Goal: Information Seeking & Learning: Learn about a topic

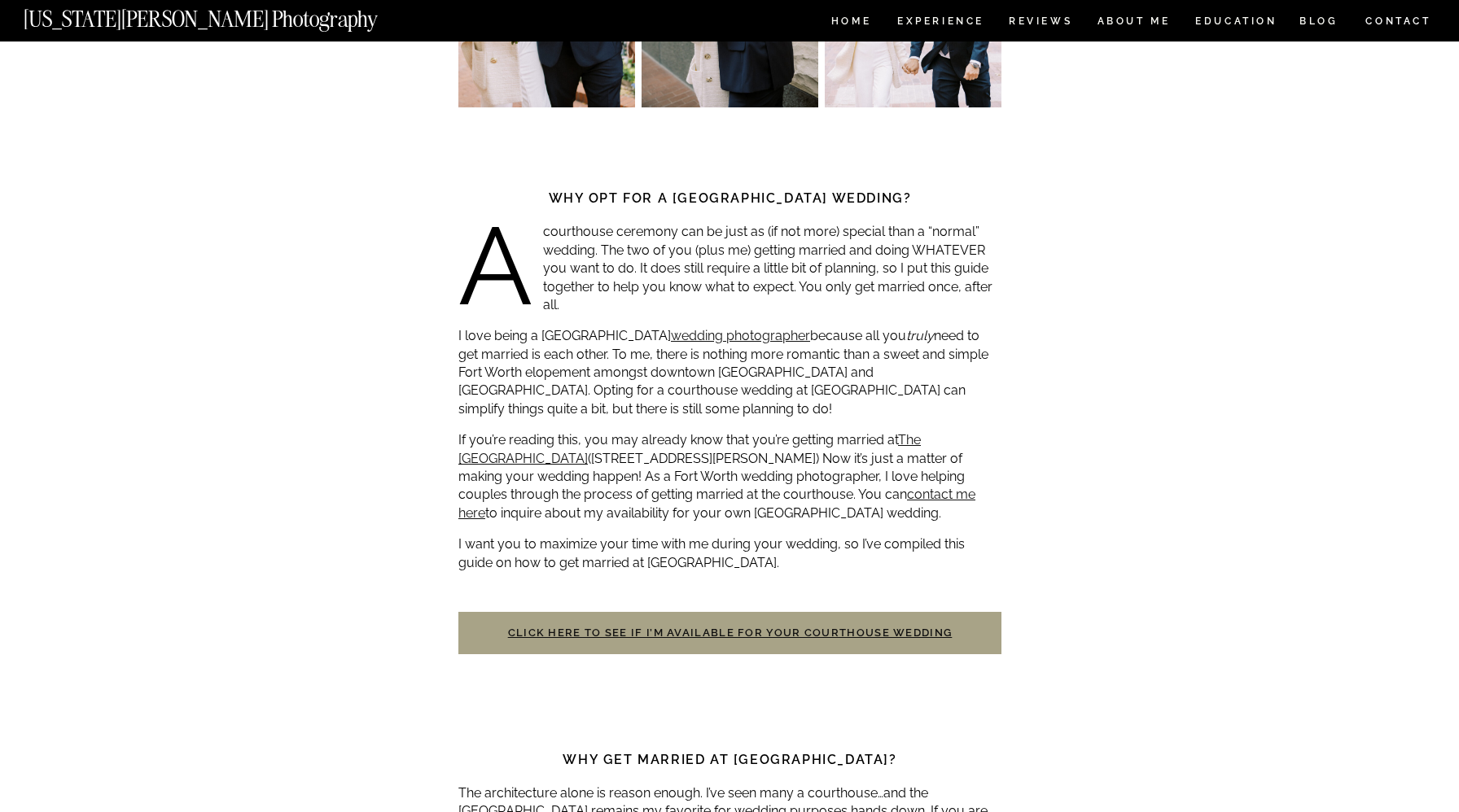
scroll to position [479, 0]
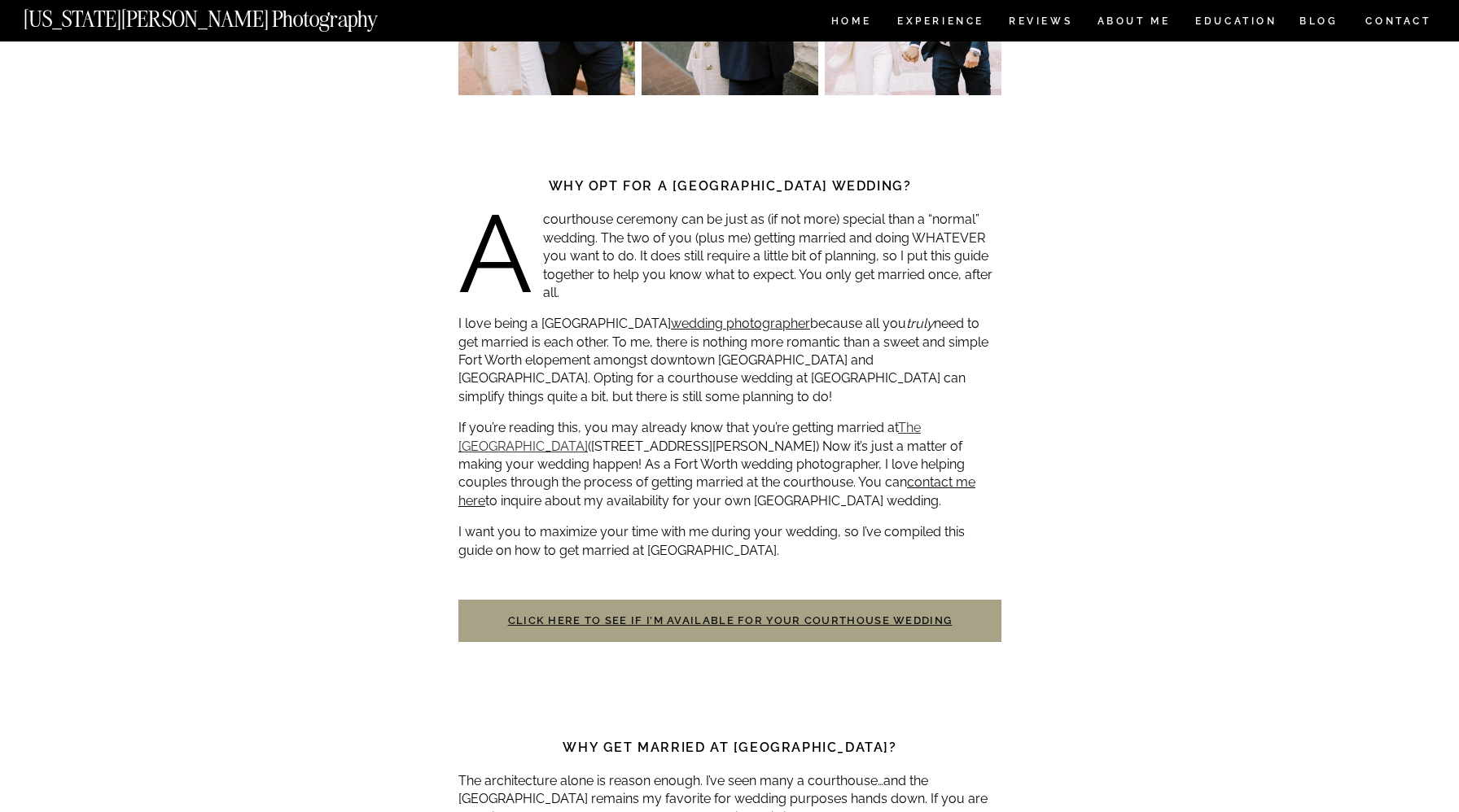
click at [565, 449] on link "The [GEOGRAPHIC_DATA]" at bounding box center [689, 436] width 462 height 33
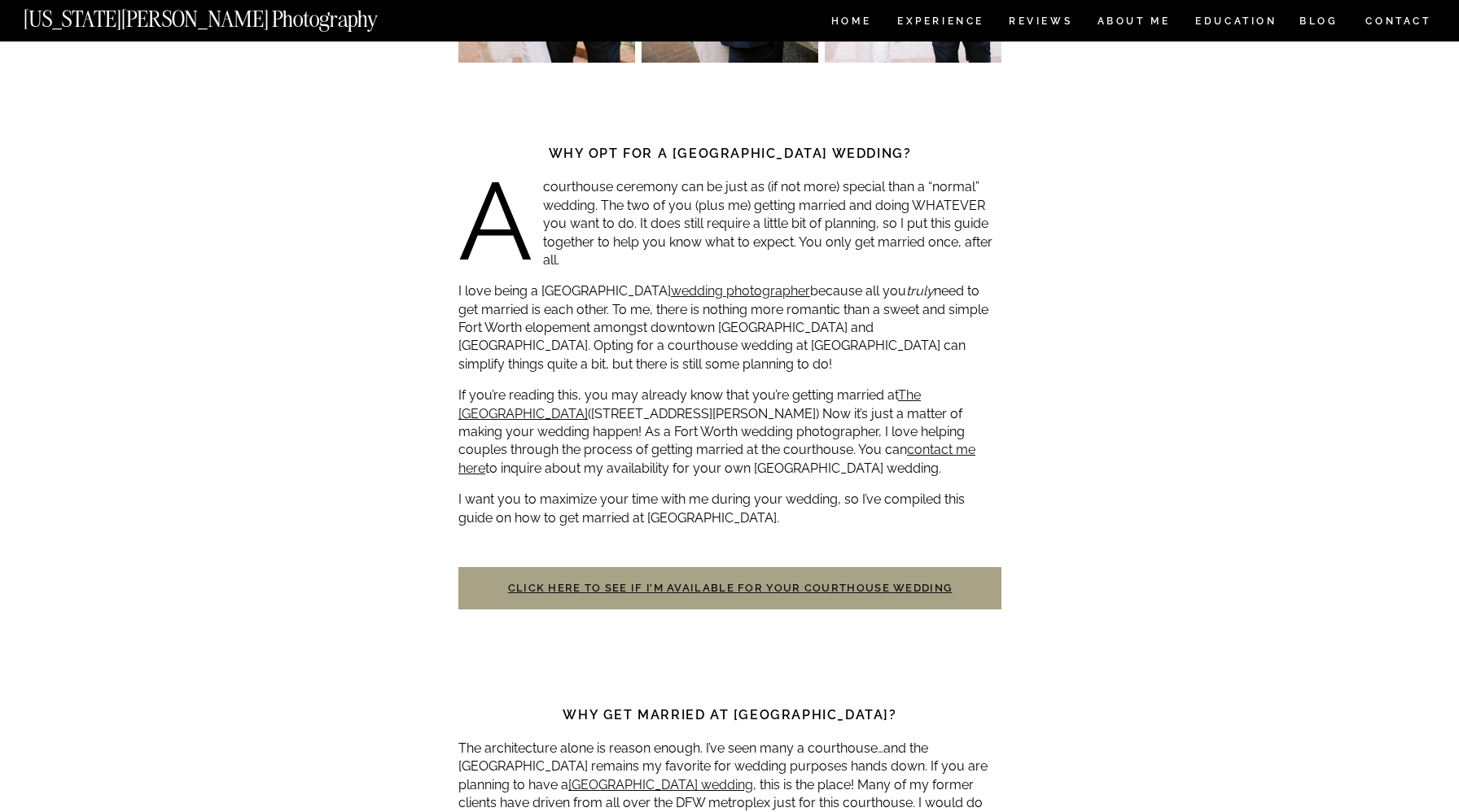
scroll to position [512, 0]
click at [863, 589] on link "Click here to see if I’m available for your courthouse wedding" at bounding box center [730, 587] width 444 height 12
click at [862, 586] on link "Click here to see if I’m available for your courthouse wedding" at bounding box center [730, 587] width 444 height 12
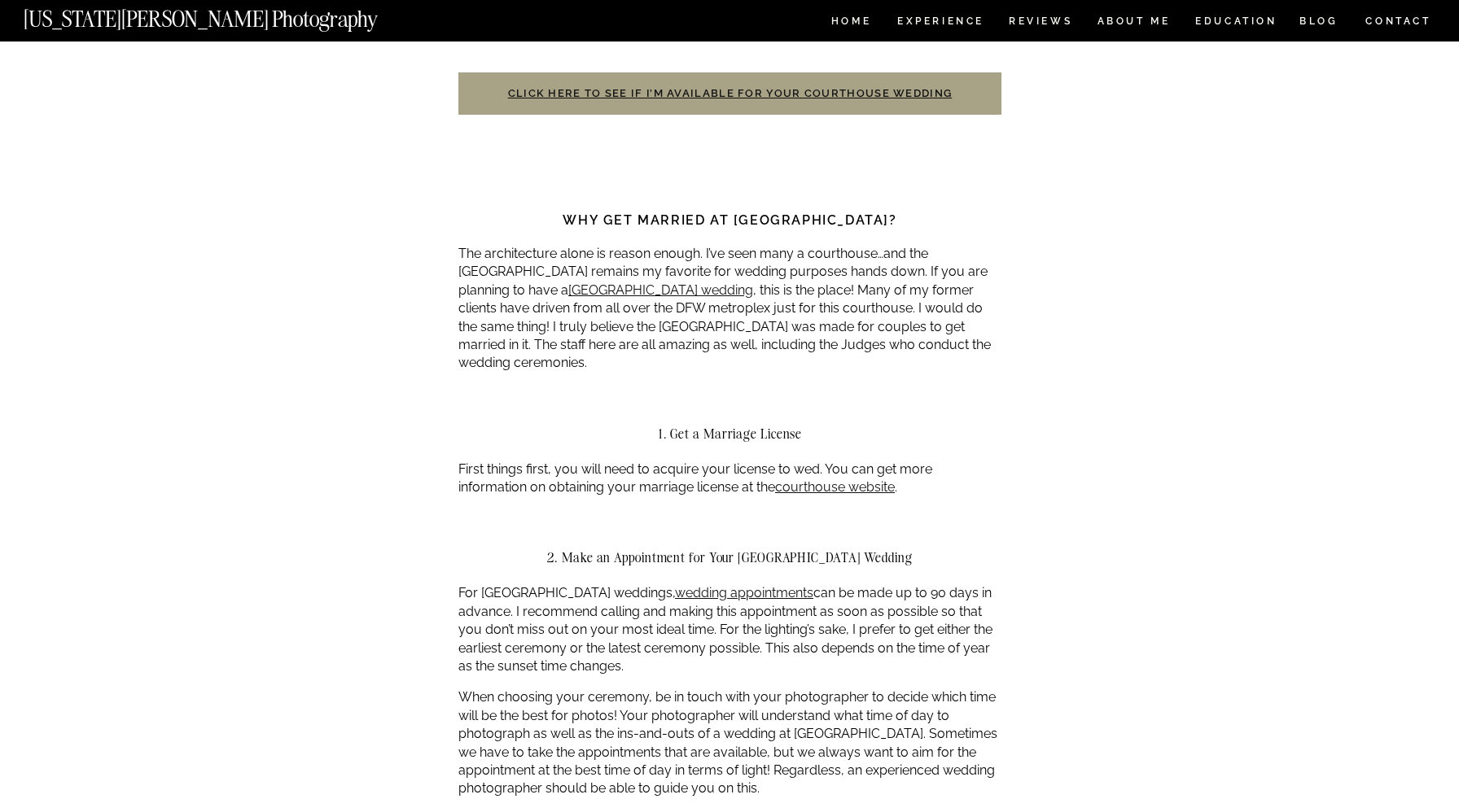
scroll to position [1047, 0]
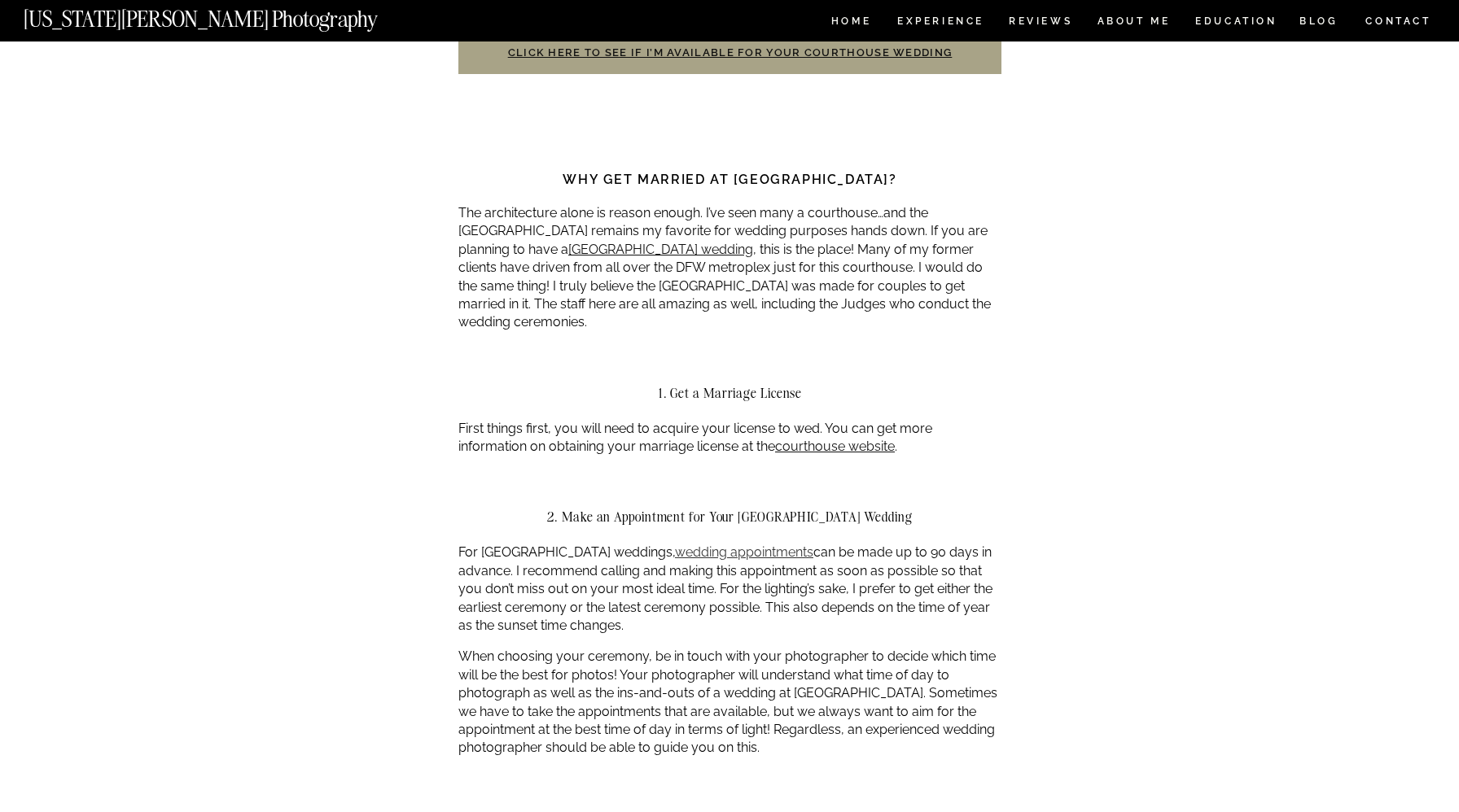
click at [805, 548] on link "wedding appointments" at bounding box center [744, 552] width 139 height 15
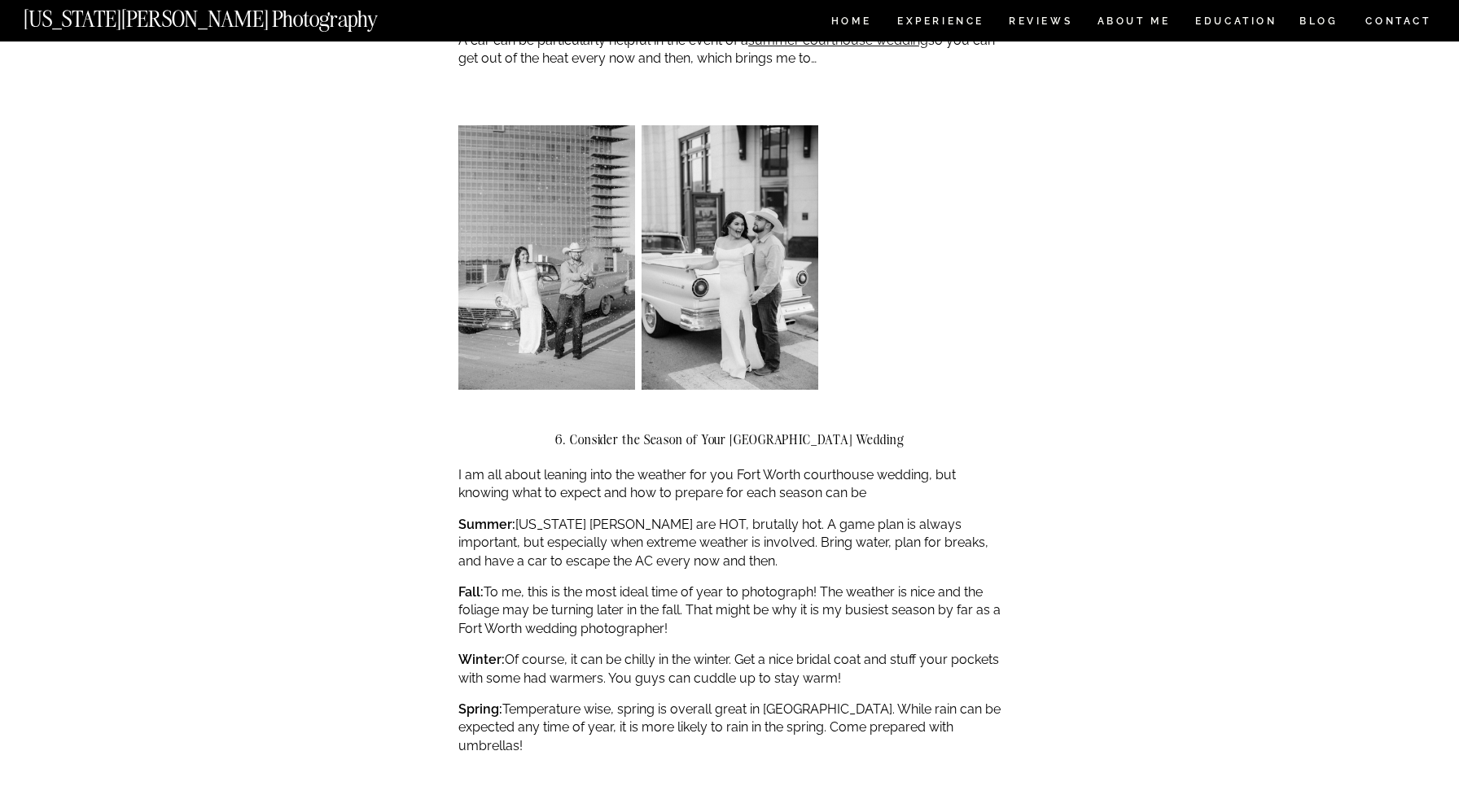
scroll to position [3000, 0]
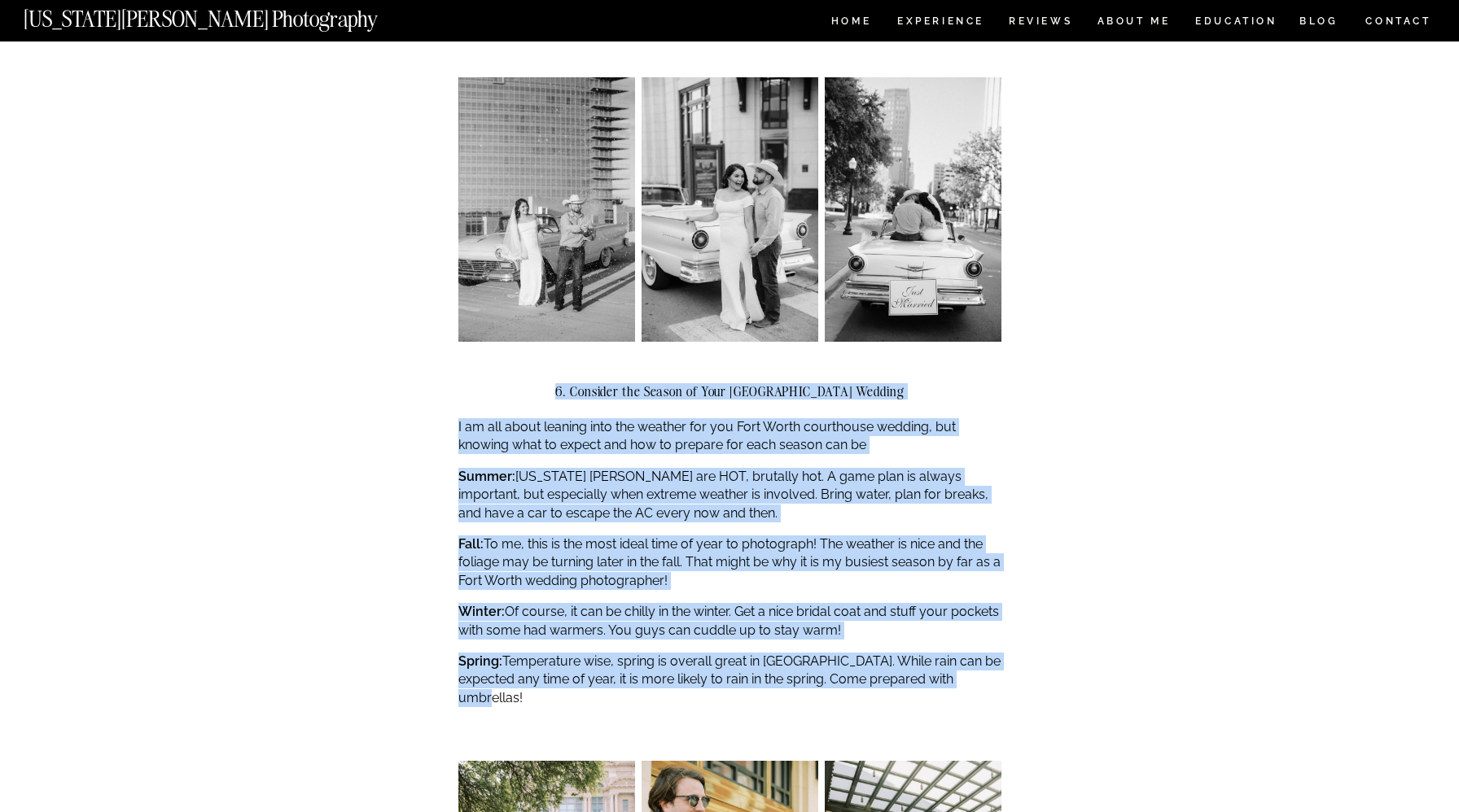
drag, startPoint x: 551, startPoint y: 367, endPoint x: 974, endPoint y: 669, distance: 519.7
copy div "6. Consider the Season of Your Fort Worth Courthouse Wedding I am all about lea…"
click at [978, 536] on p "Fall: To me, this is the most ideal time of year to photograph! The weather is …" at bounding box center [730, 563] width 543 height 55
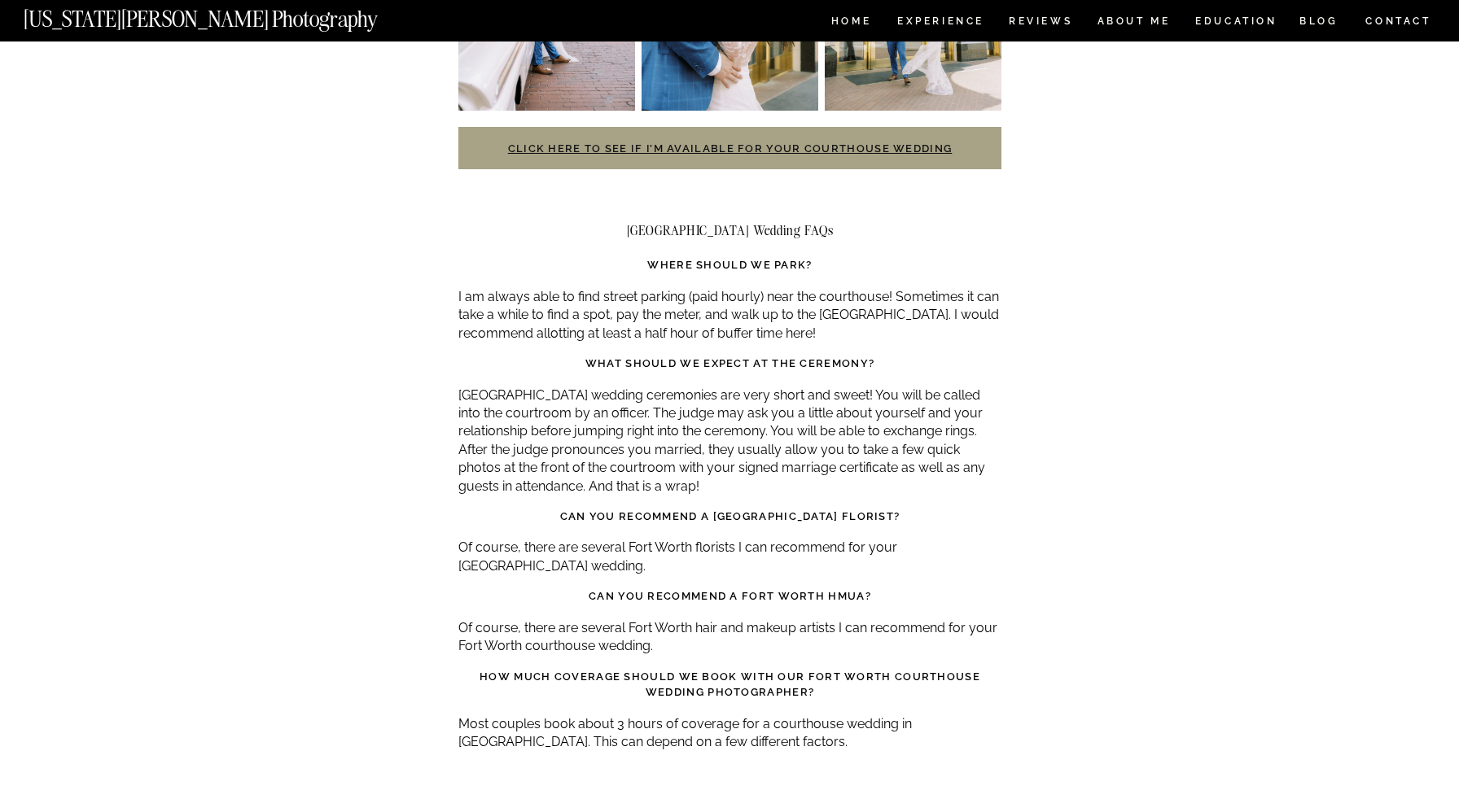
scroll to position [3995, 0]
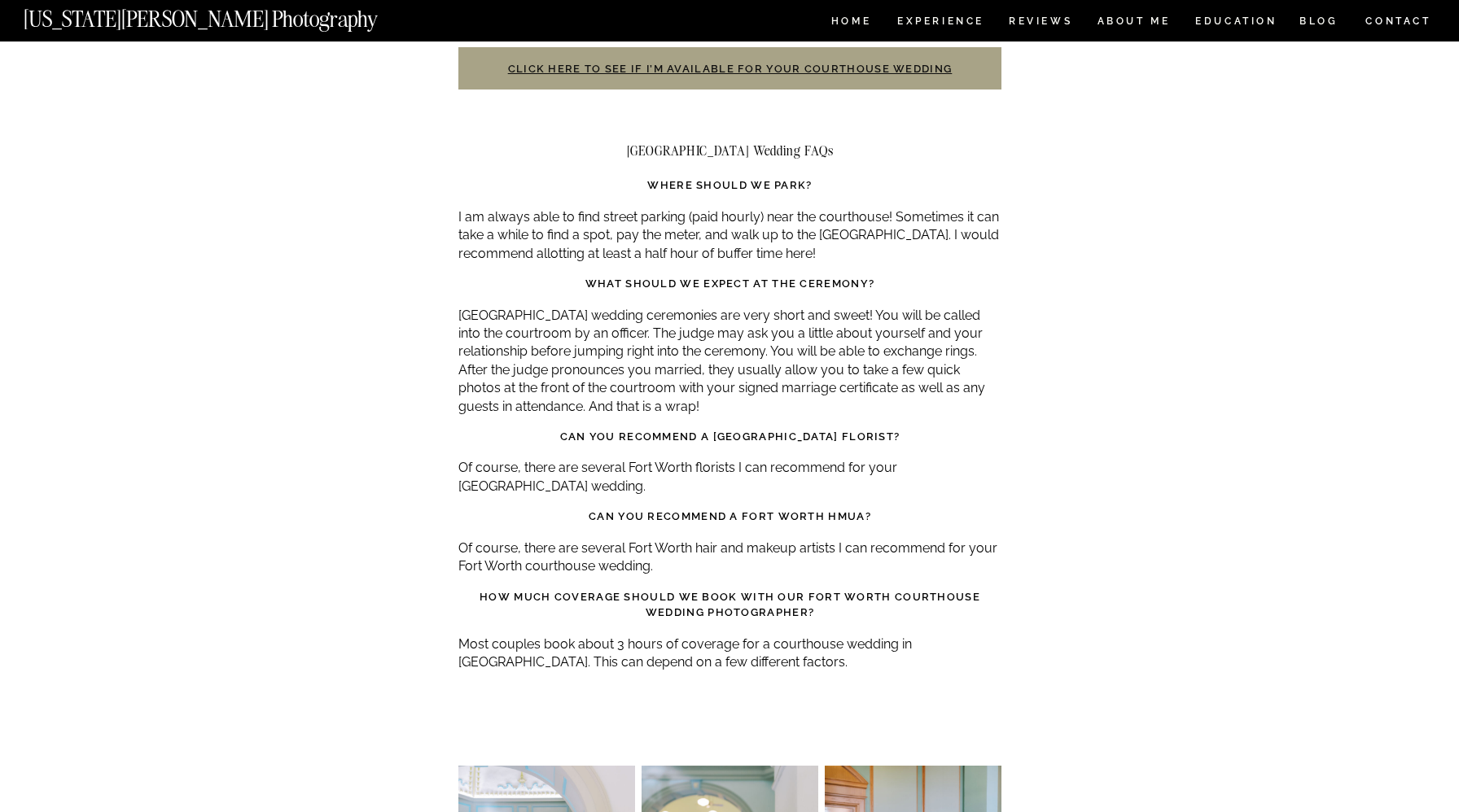
click at [856, 510] on strong "Can you recommend a Fort Worth HMUA?" at bounding box center [730, 516] width 283 height 12
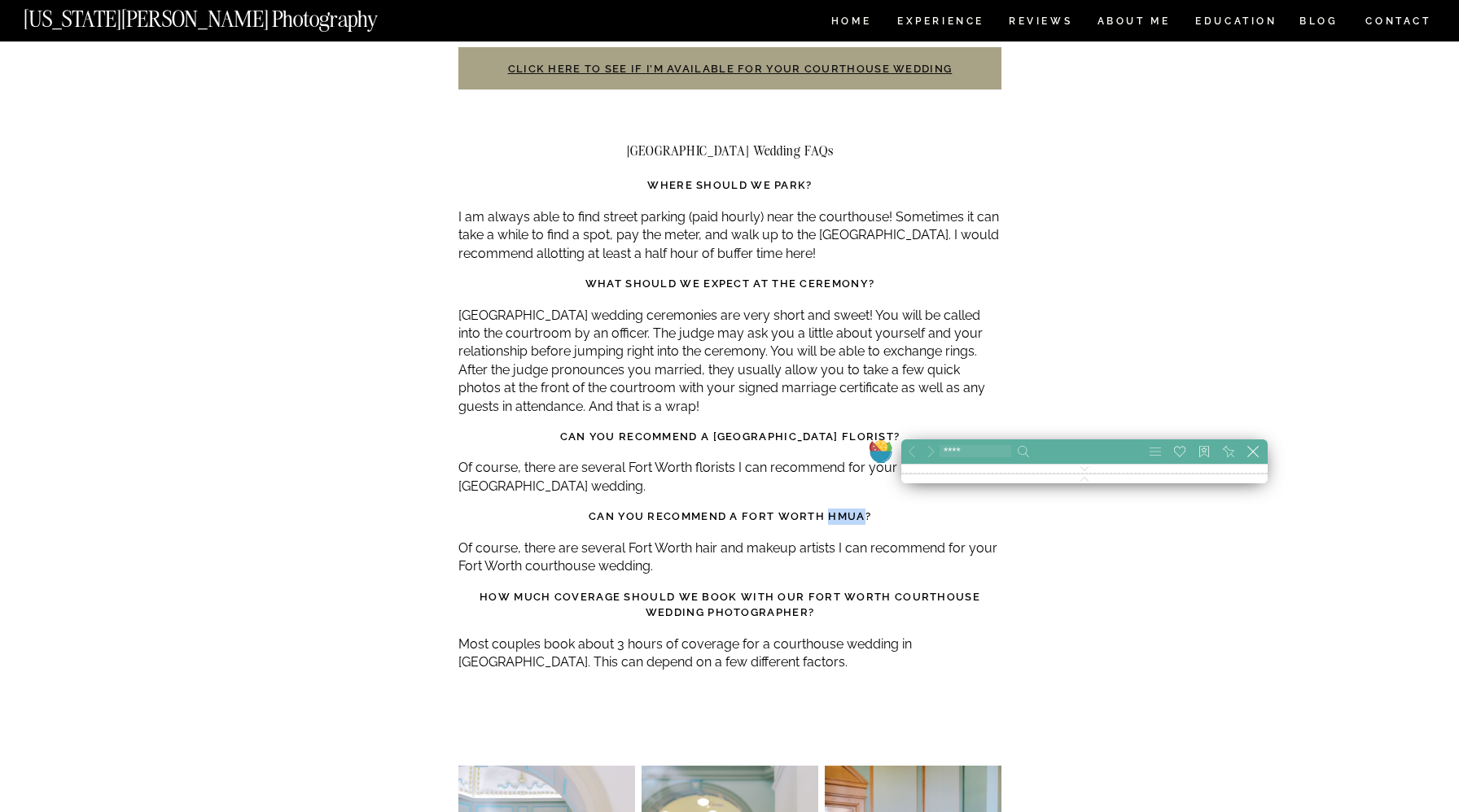
scroll to position [0, 0]
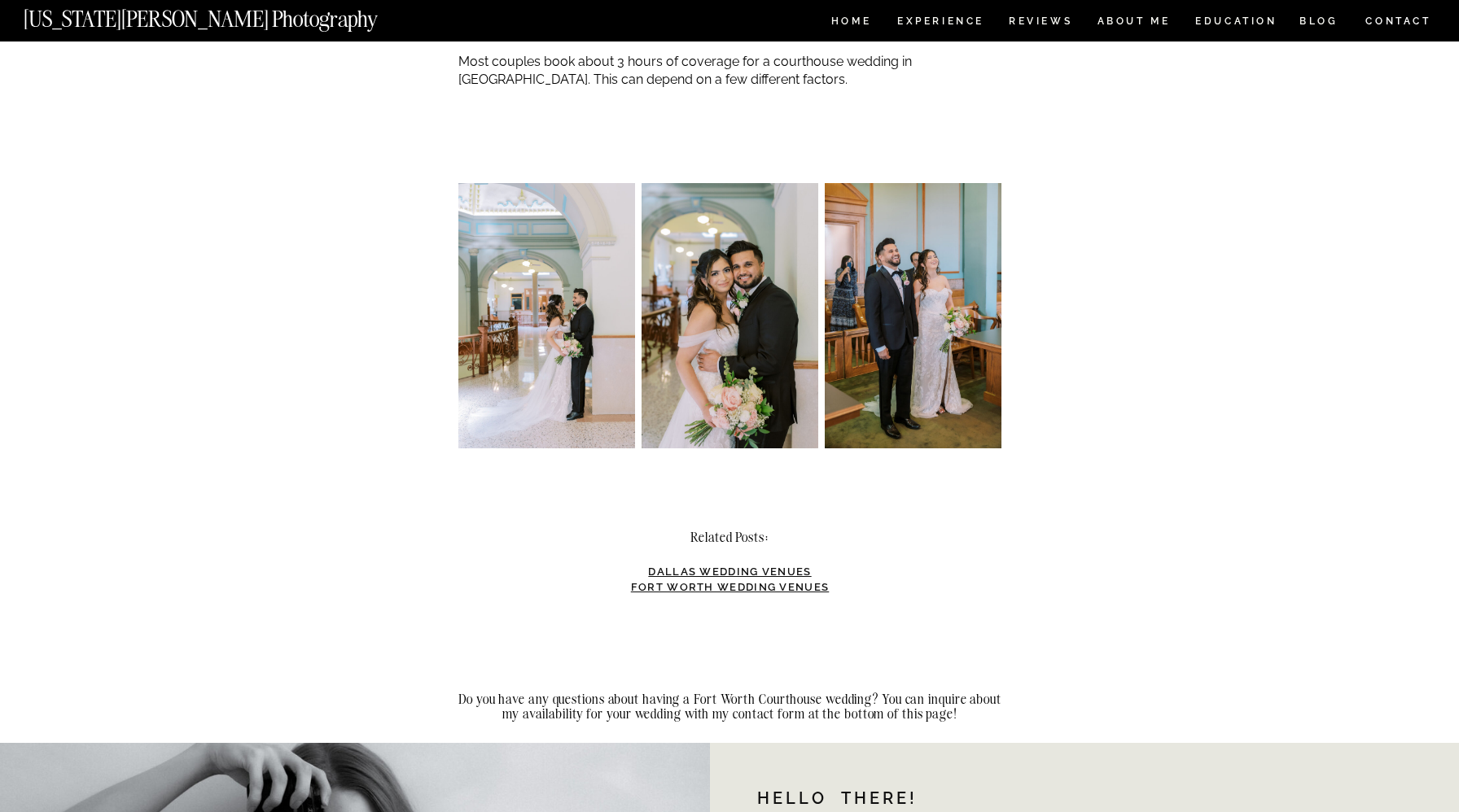
scroll to position [4719, 0]
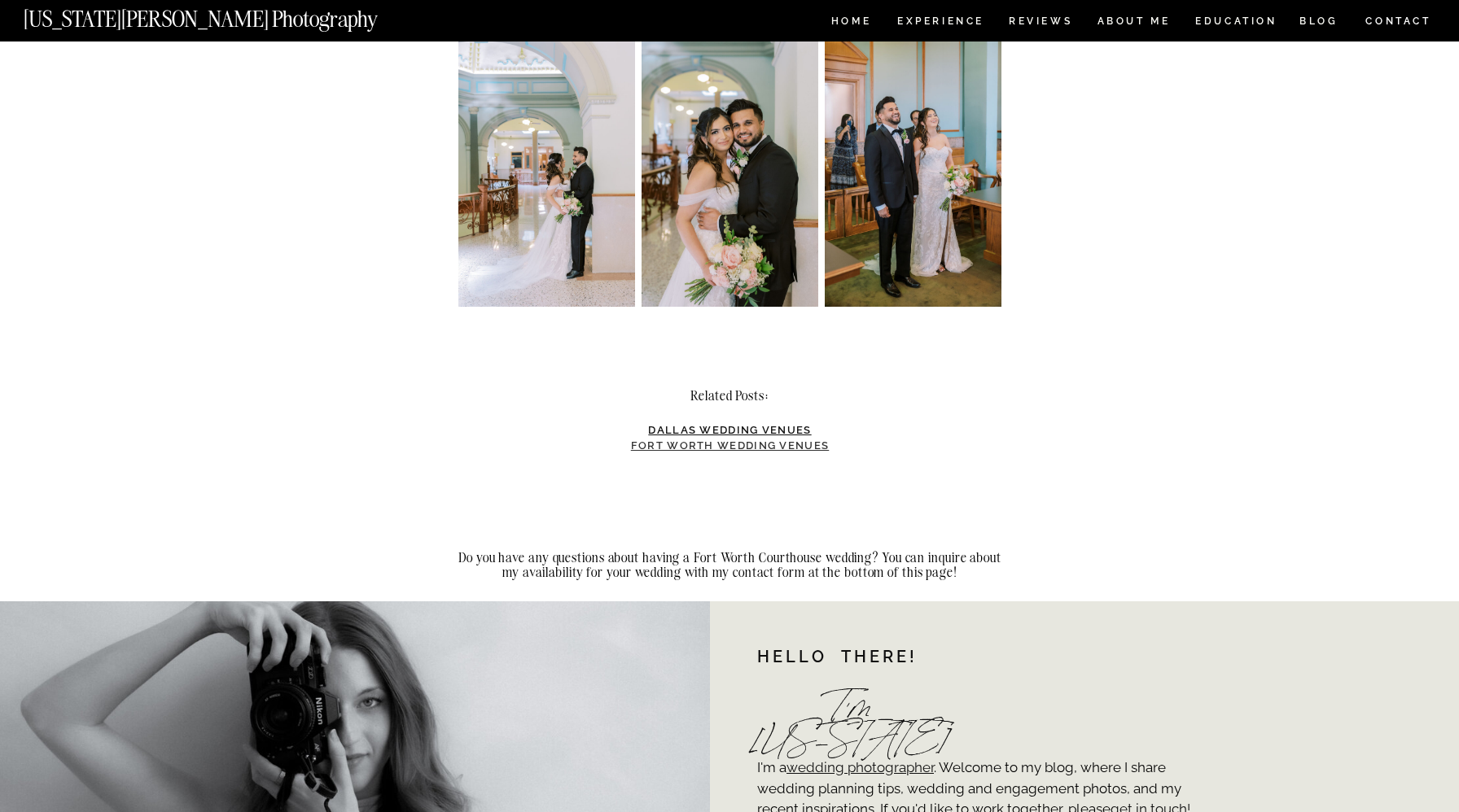
click at [783, 439] on strong "Fort Worth Wedding Venues" at bounding box center [730, 445] width 199 height 12
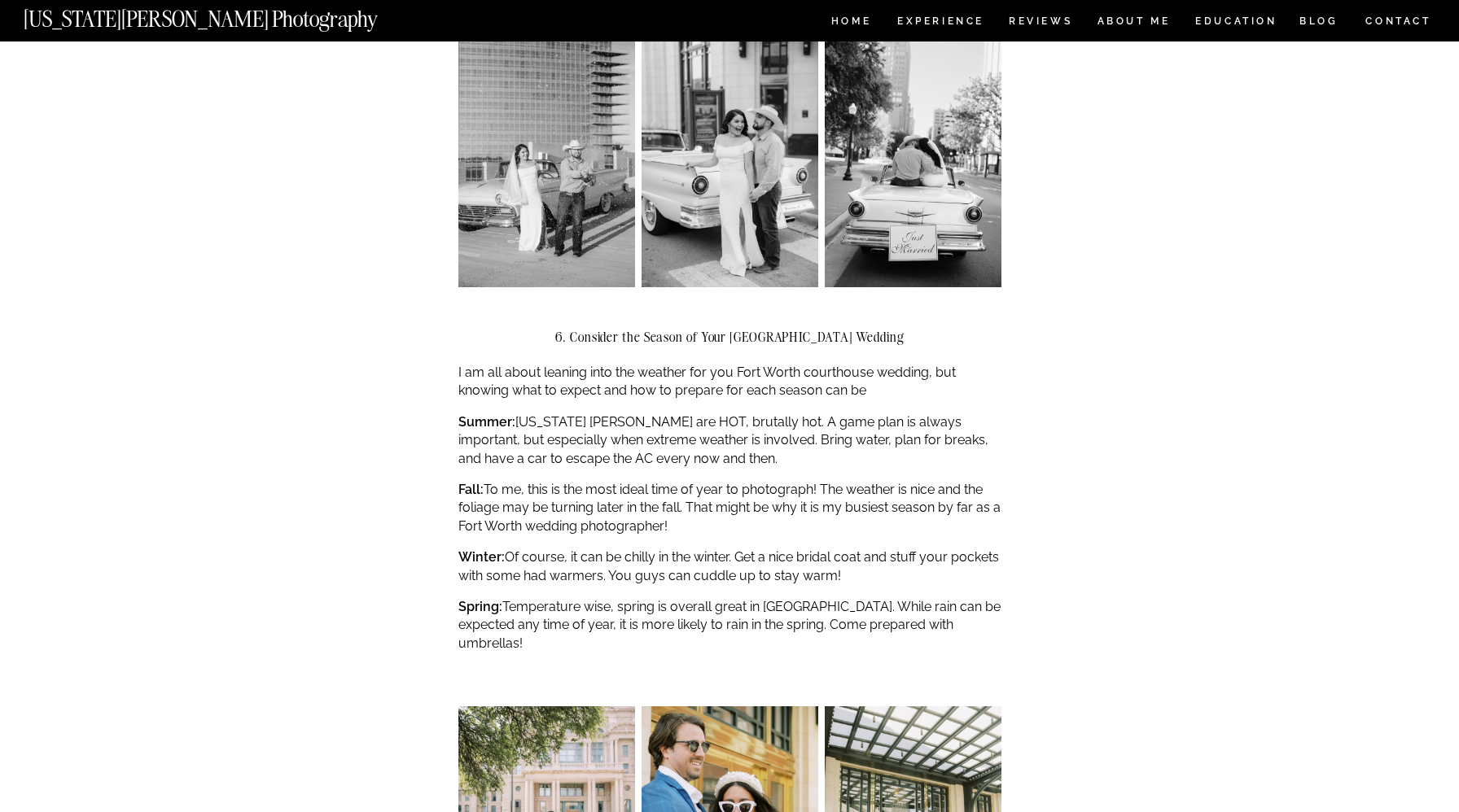
scroll to position [2955, 0]
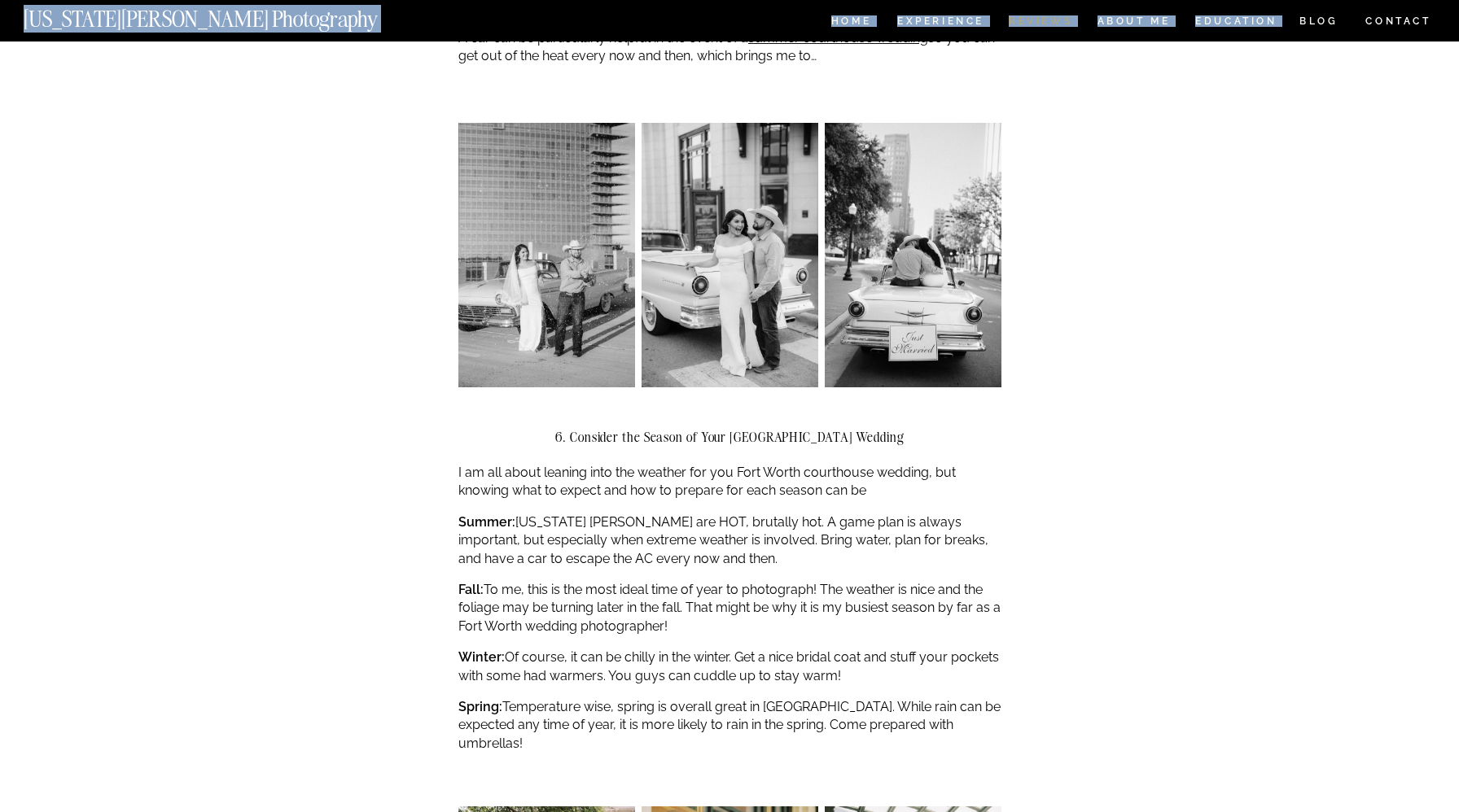
click at [1039, 29] on div "CONTACT BLOG REVIEWS ABOUT ME Experience EDUCATION HOME Georgia Sheridan Photog…" at bounding box center [729, 714] width 1459 height 7337
click at [1039, 25] on nav "REVIEWS" at bounding box center [1039, 23] width 61 height 14
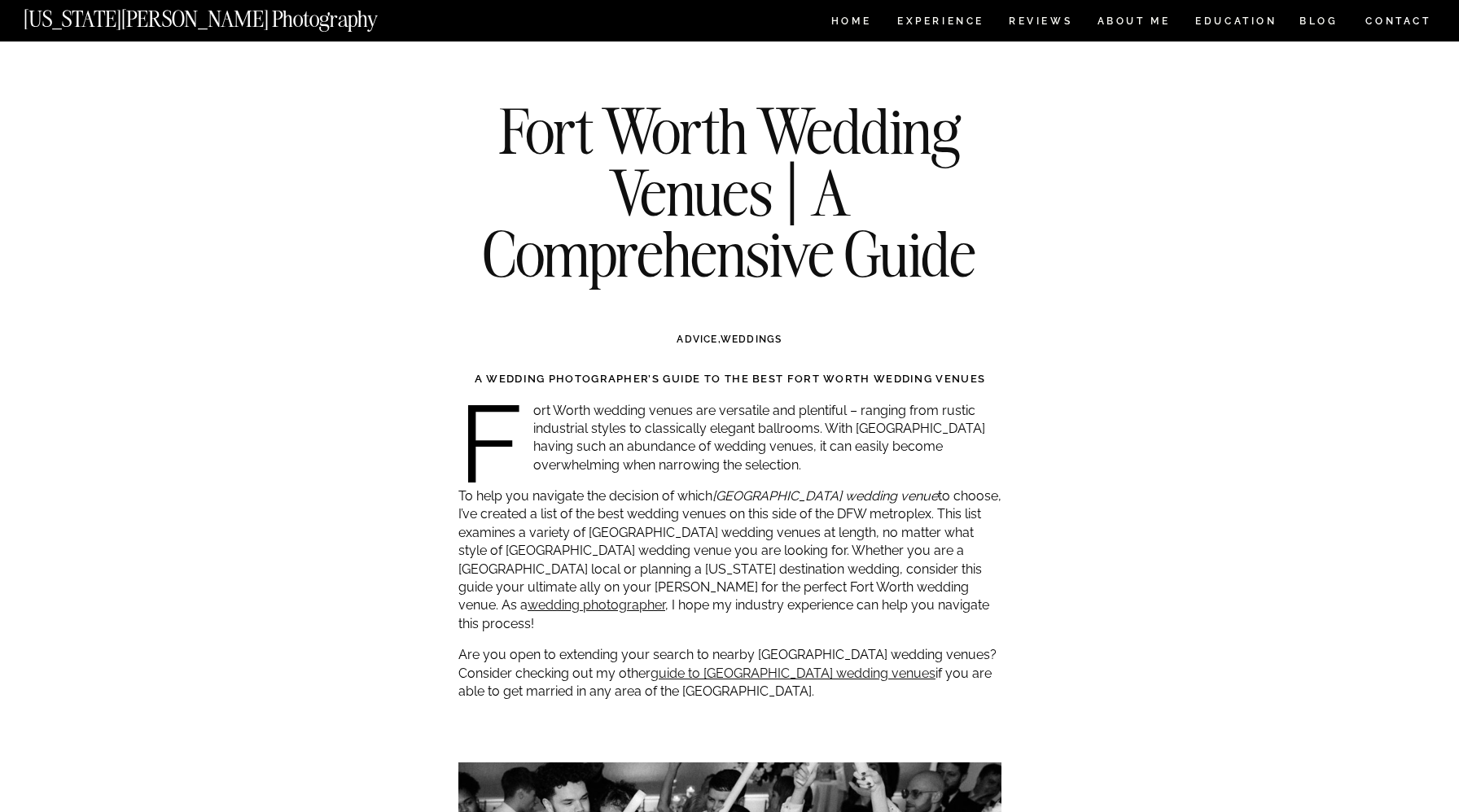
scroll to position [302, 0]
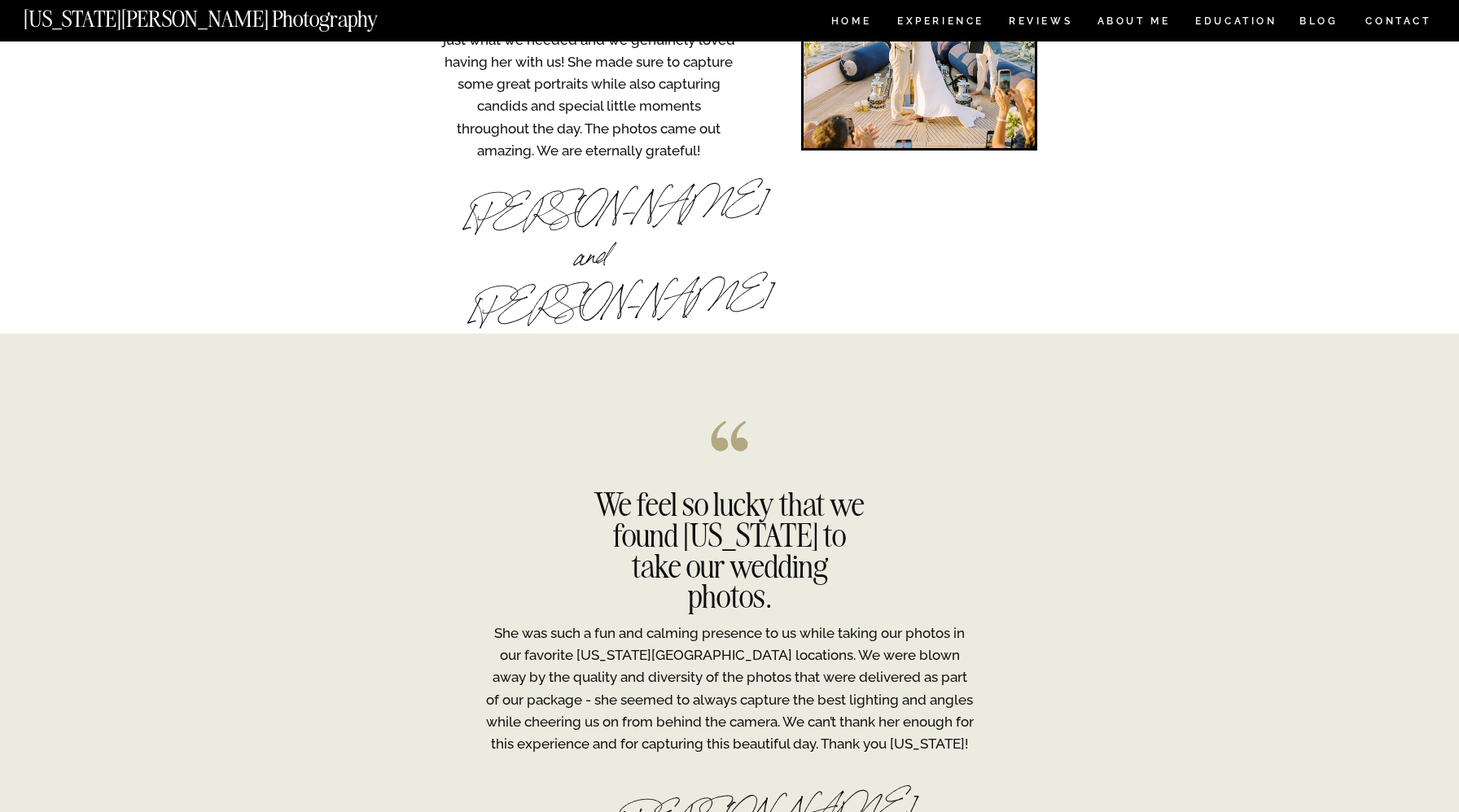
scroll to position [2931, 0]
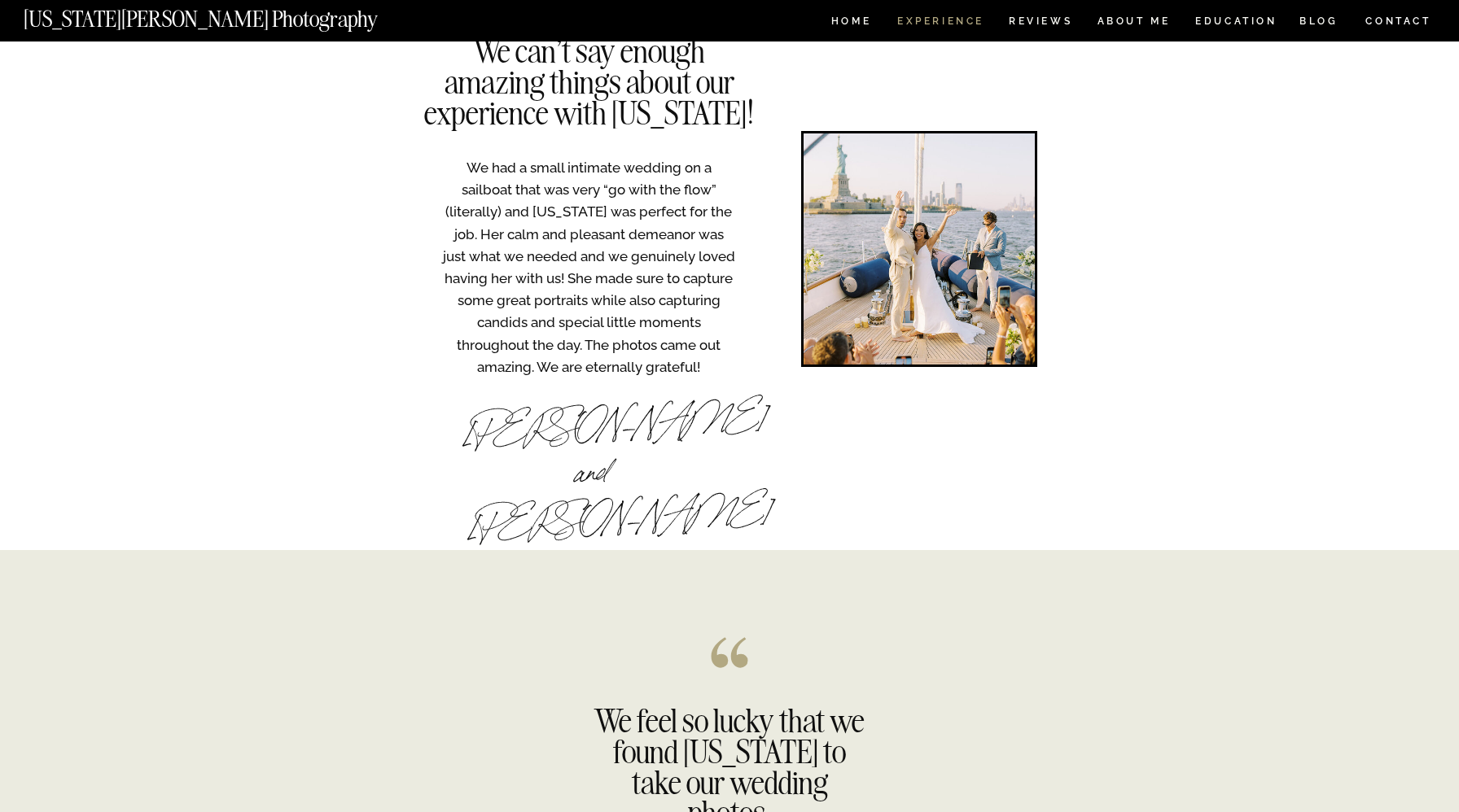
click at [950, 17] on nav "Experience" at bounding box center [939, 23] width 86 height 14
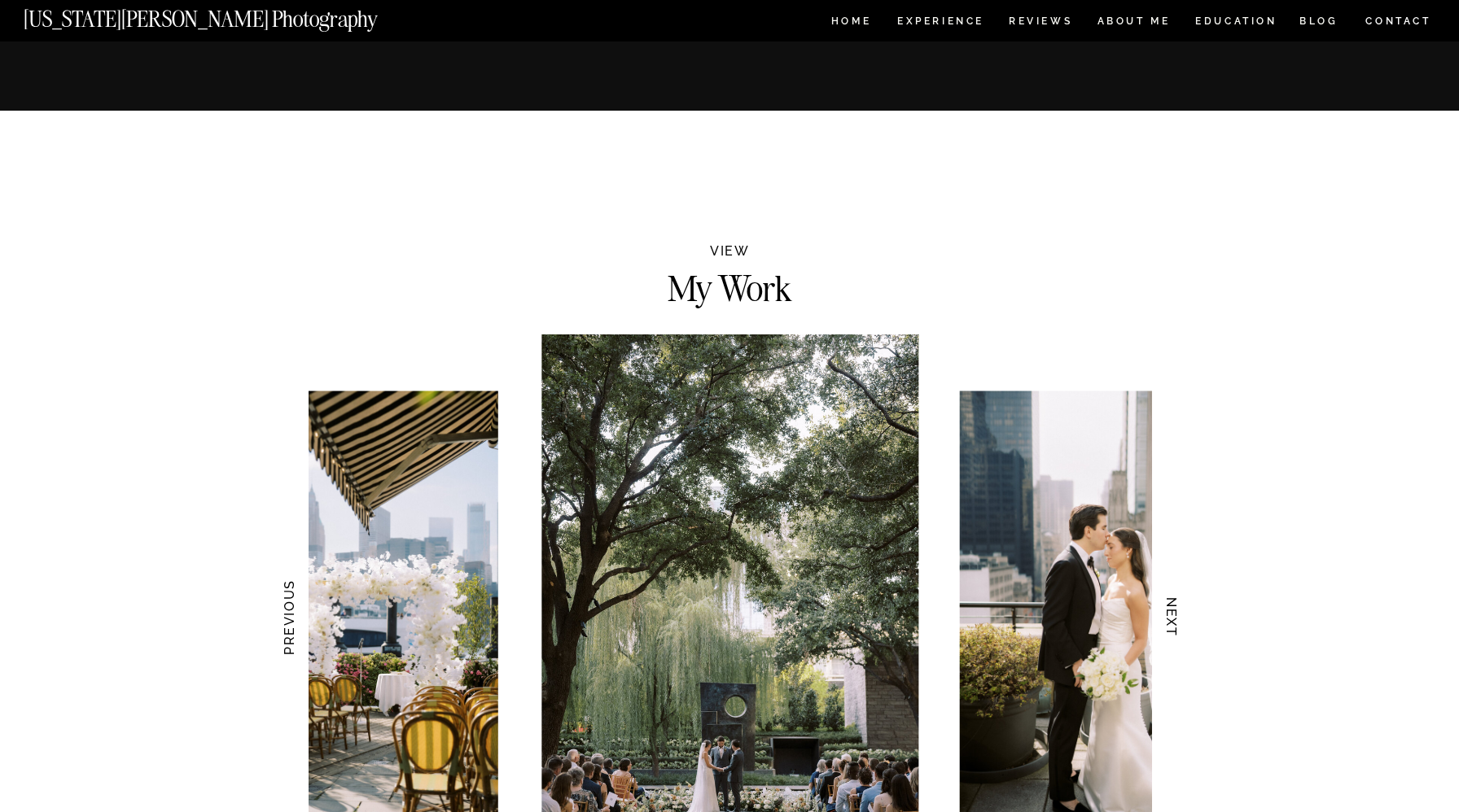
scroll to position [1394, 0]
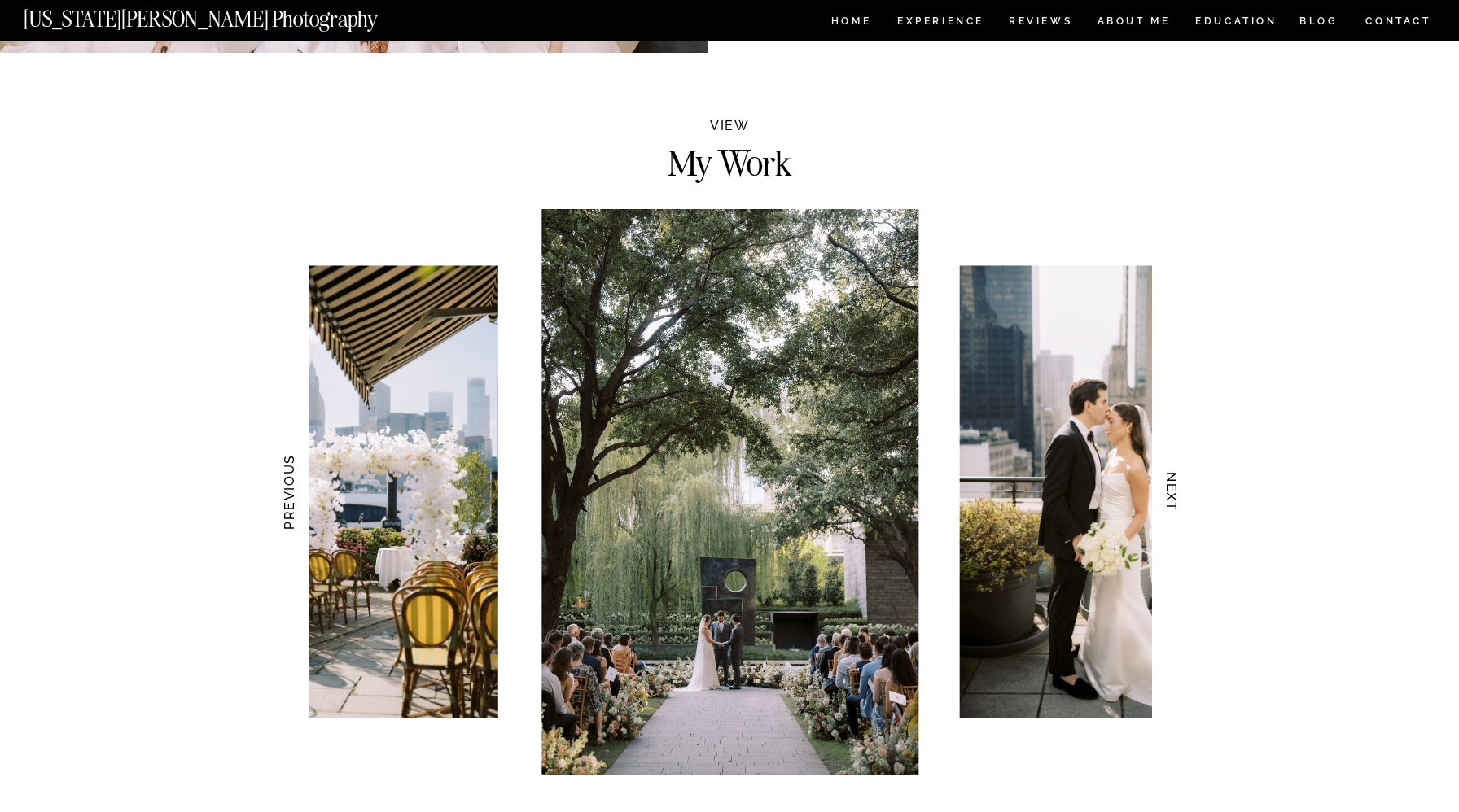
click at [1176, 495] on h3 "NEXT" at bounding box center [1172, 492] width 17 height 103
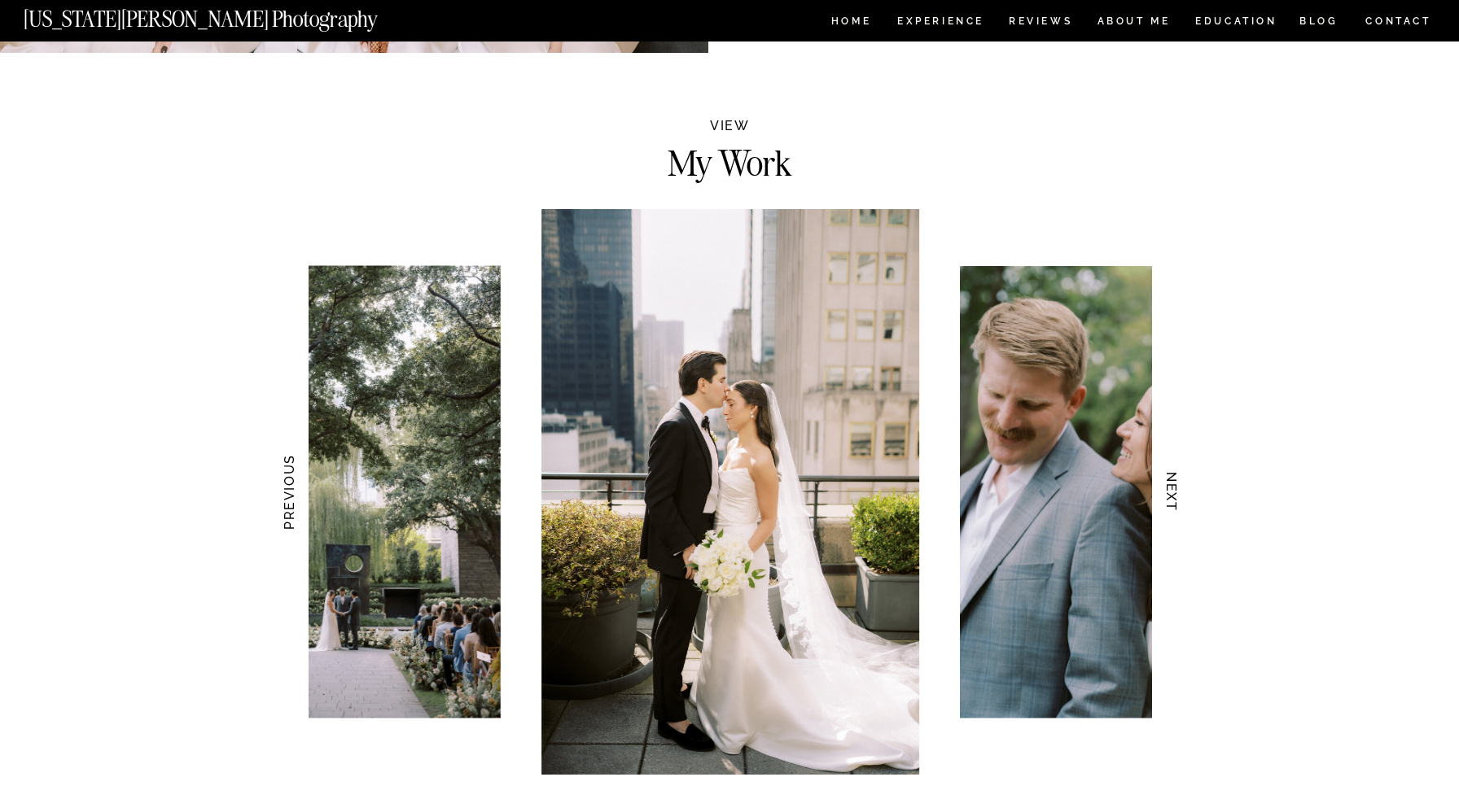
click at [1177, 495] on h3 "NEXT" at bounding box center [1172, 492] width 17 height 103
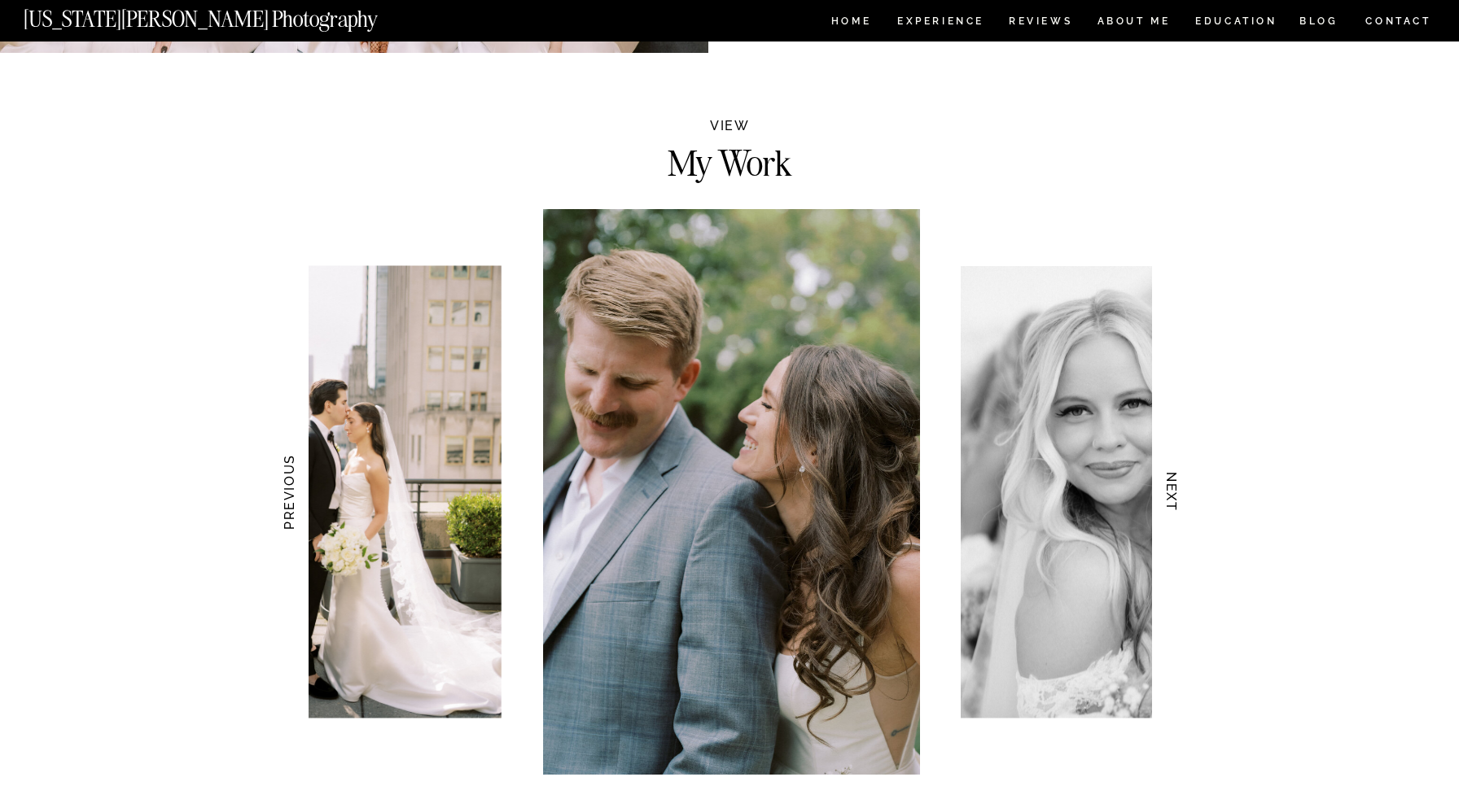
click at [1179, 504] on h3 "NEXT" at bounding box center [1172, 492] width 17 height 103
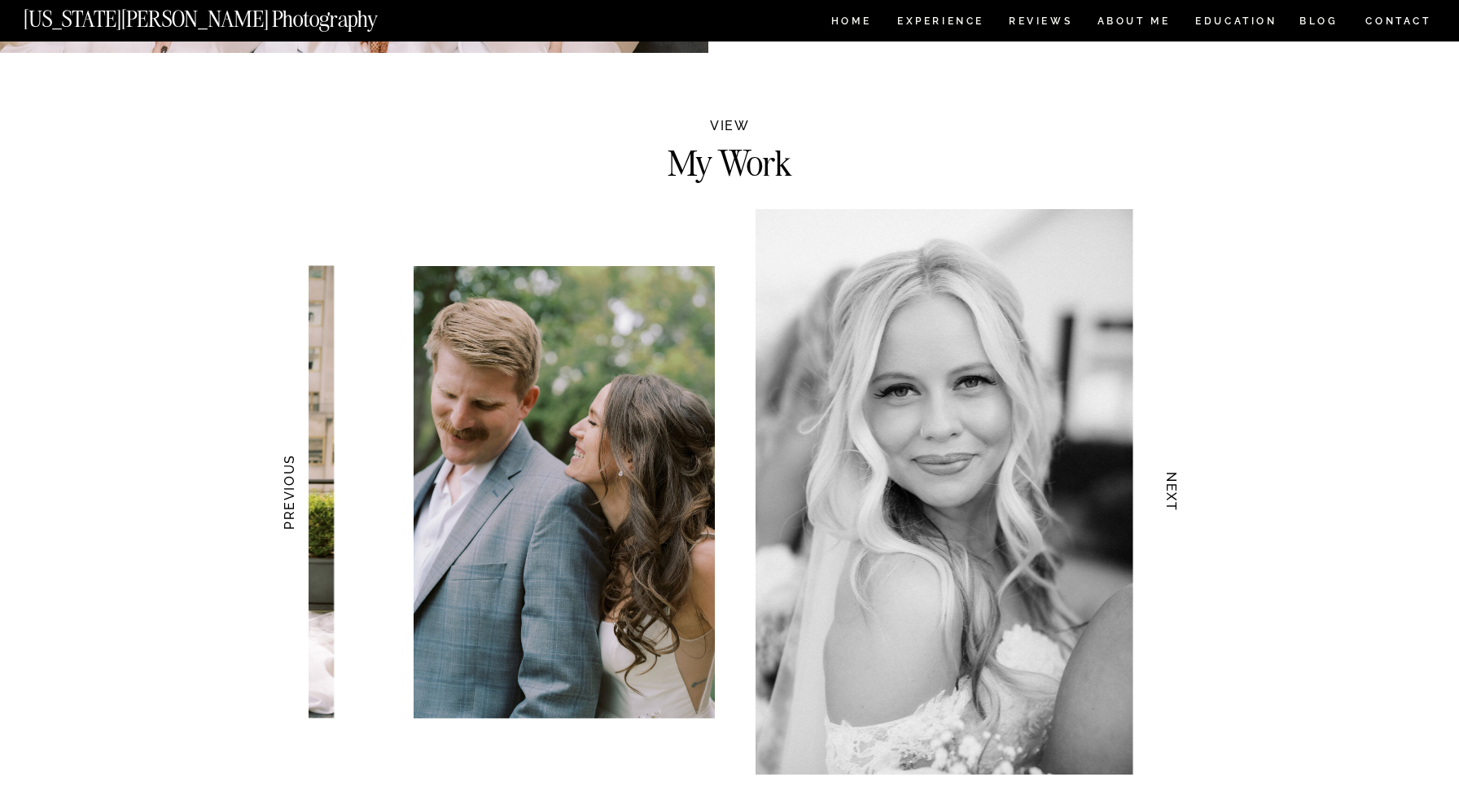
click at [1179, 504] on h3 "NEXT" at bounding box center [1172, 492] width 17 height 103
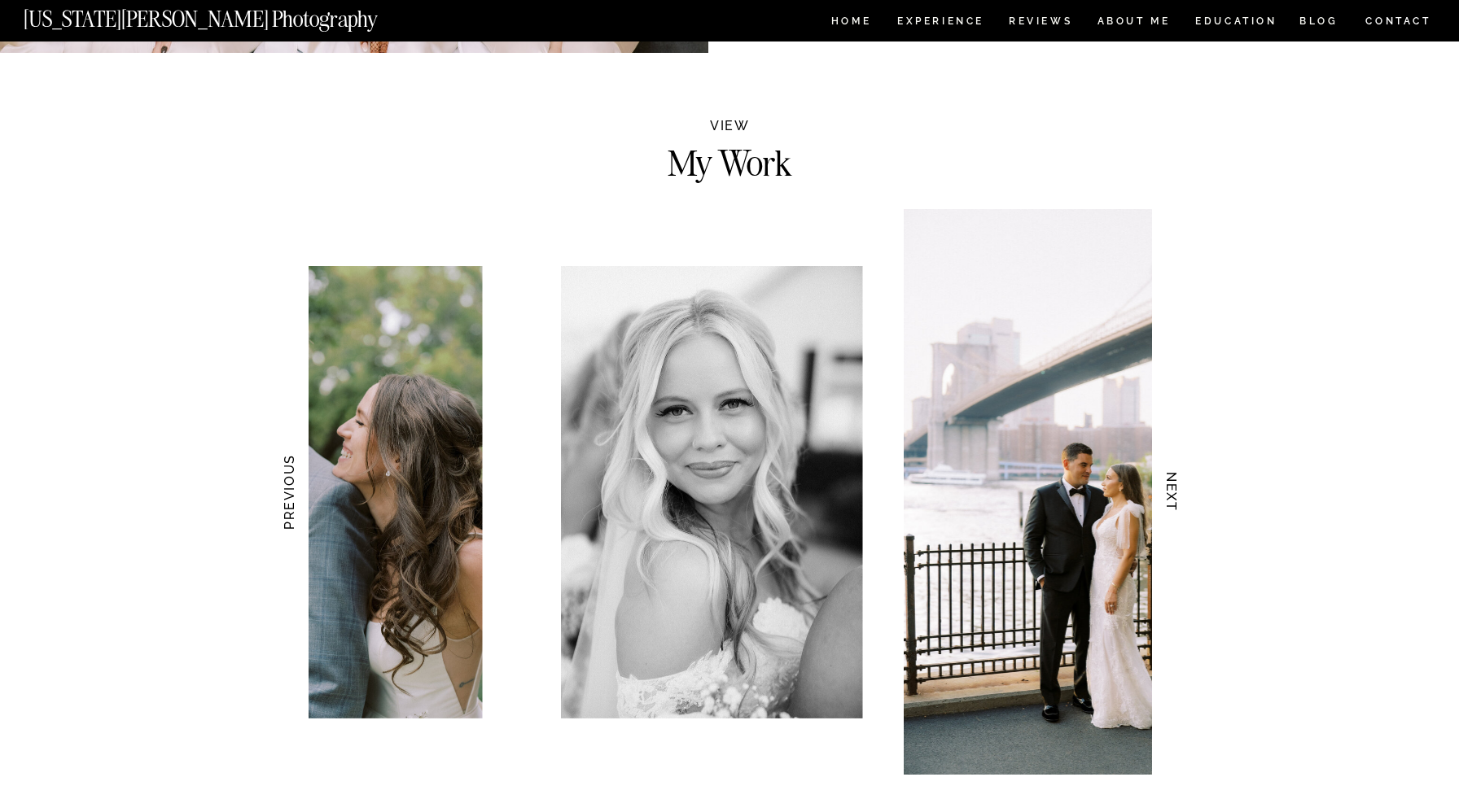
click at [1179, 504] on h3 "NEXT" at bounding box center [1172, 492] width 17 height 103
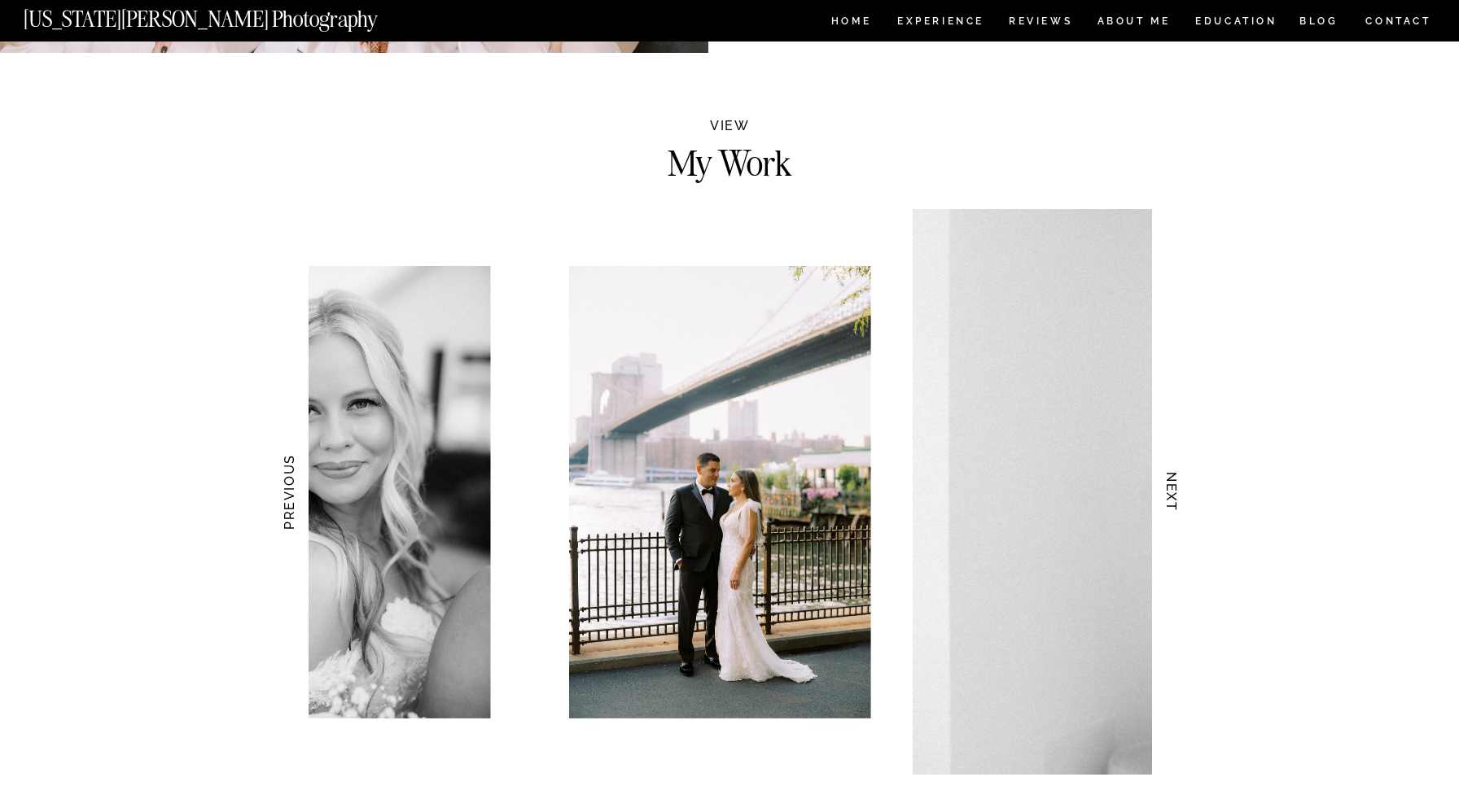
click at [1179, 504] on h3 "NEXT" at bounding box center [1172, 492] width 17 height 103
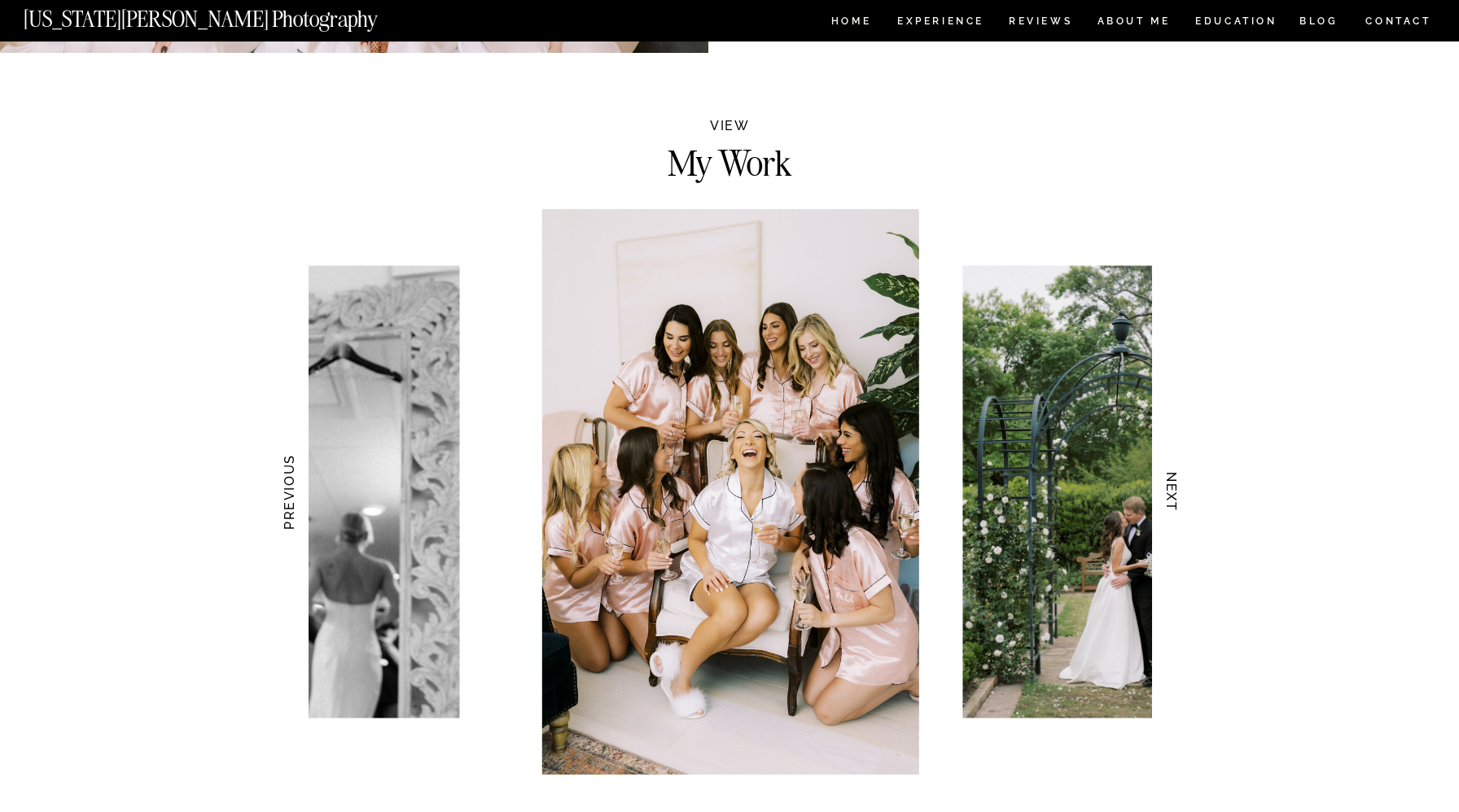
click at [1179, 504] on h3 "NEXT" at bounding box center [1172, 492] width 17 height 103
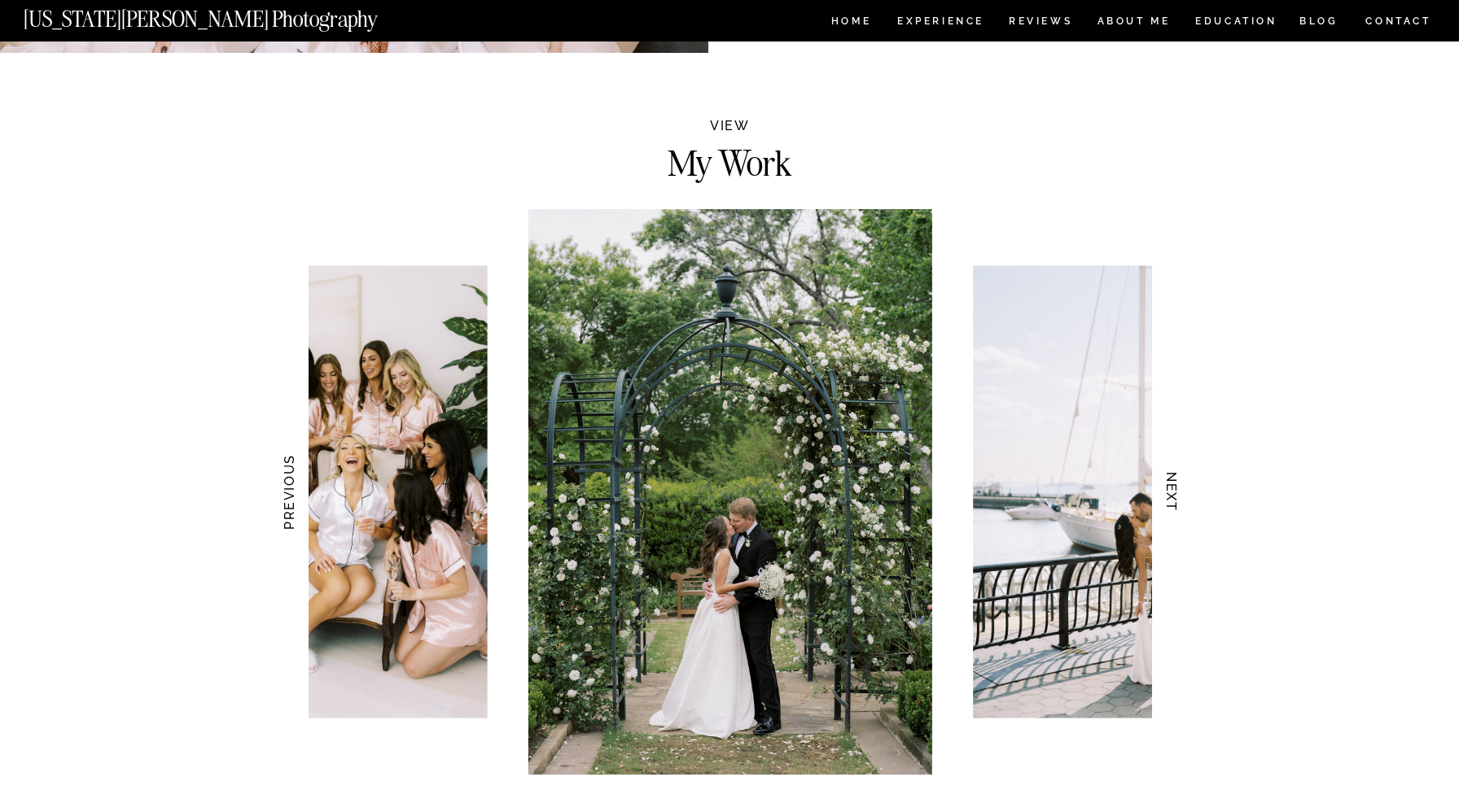
click at [1179, 504] on h3 "NEXT" at bounding box center [1172, 492] width 17 height 103
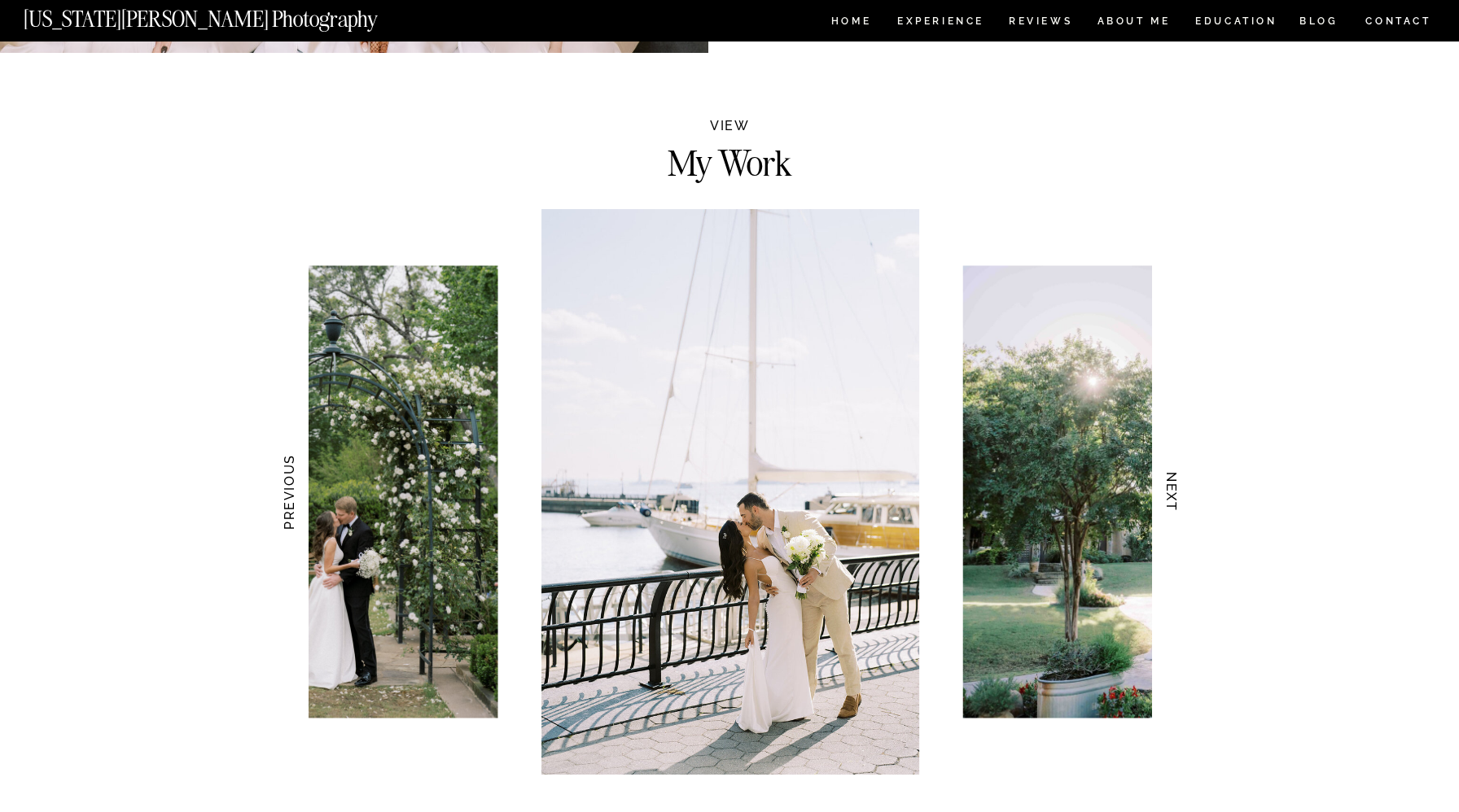
click at [1179, 504] on h3 "NEXT" at bounding box center [1172, 492] width 17 height 103
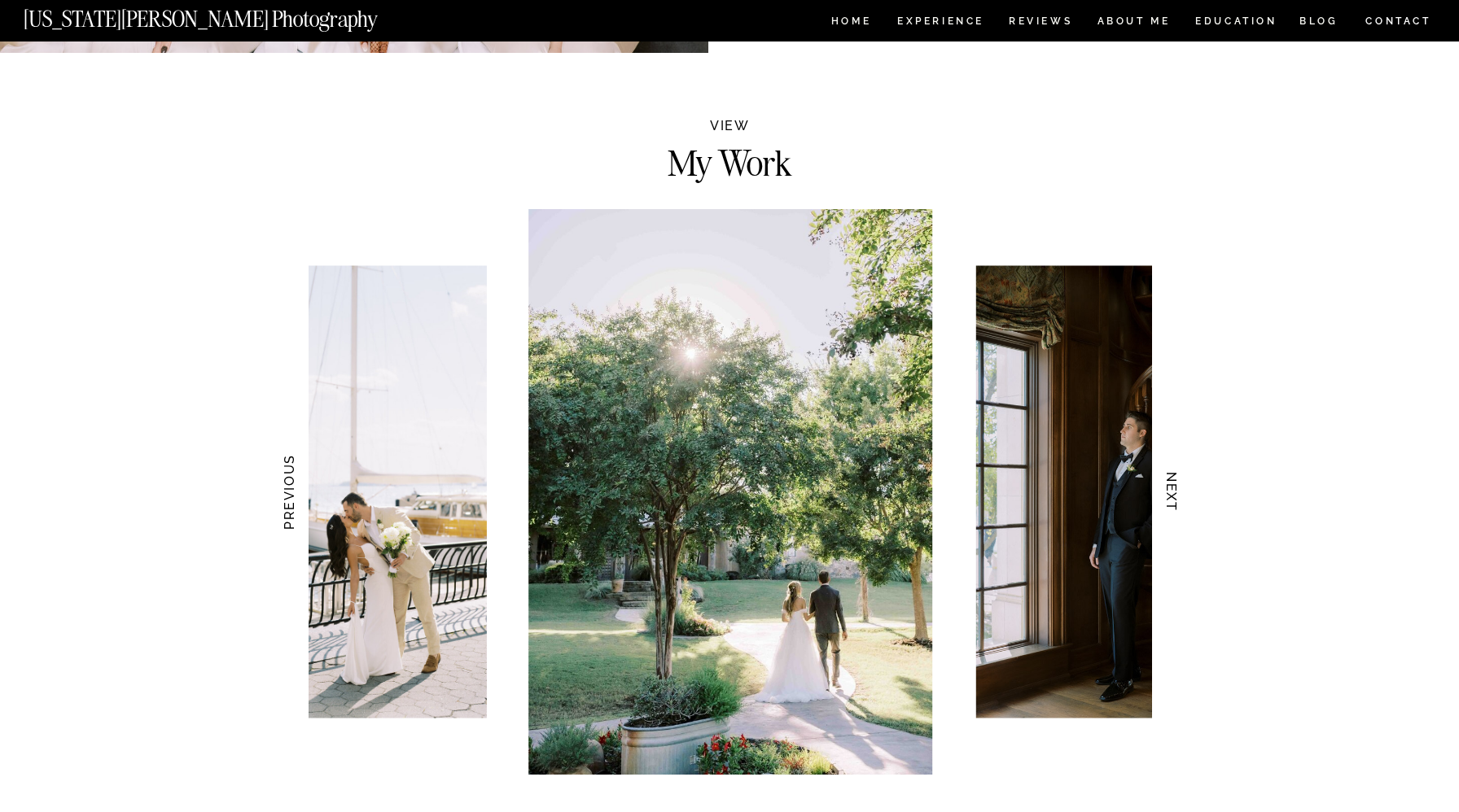
click at [1179, 504] on h3 "NEXT" at bounding box center [1172, 492] width 17 height 103
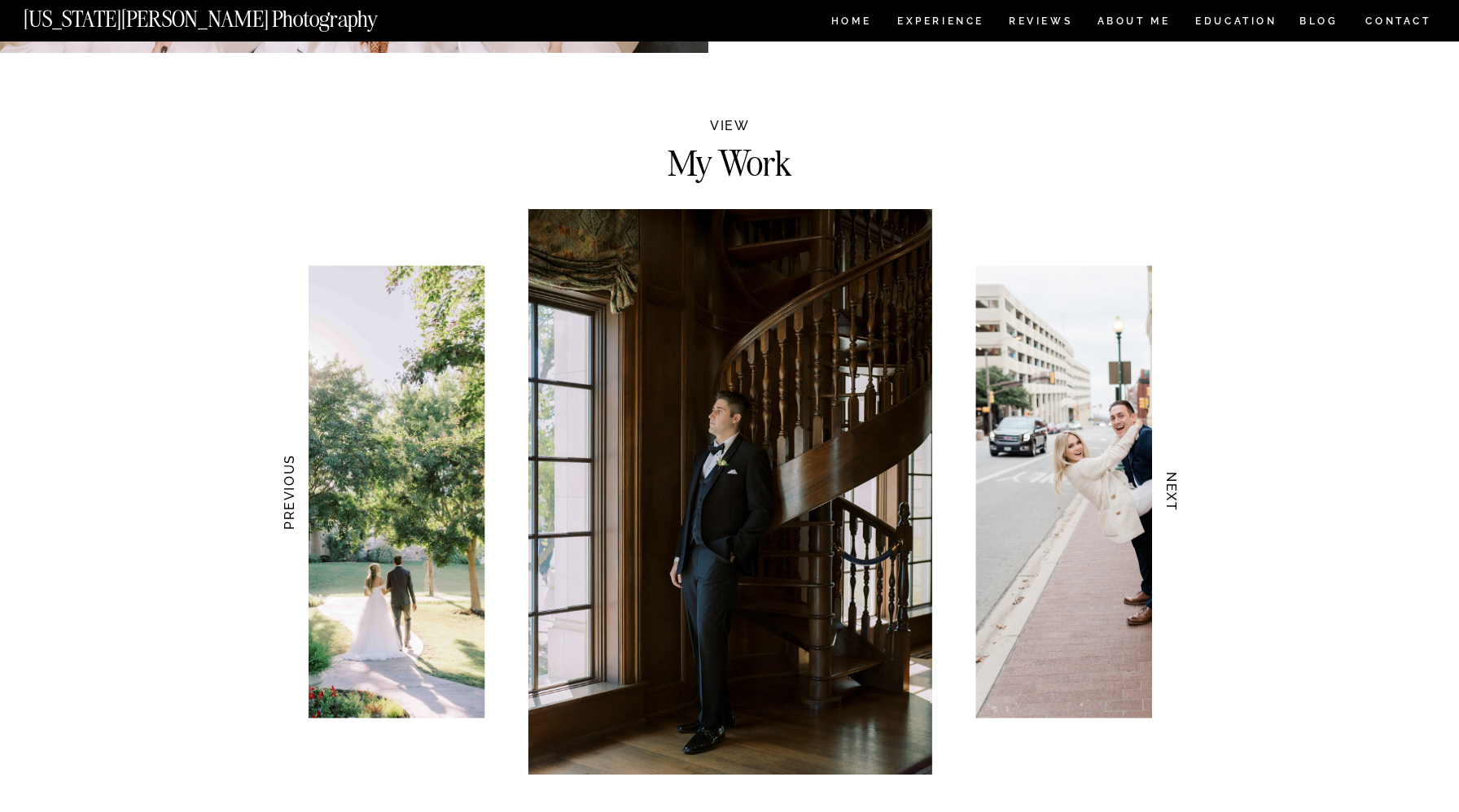
click at [1179, 504] on h3 "NEXT" at bounding box center [1172, 492] width 17 height 103
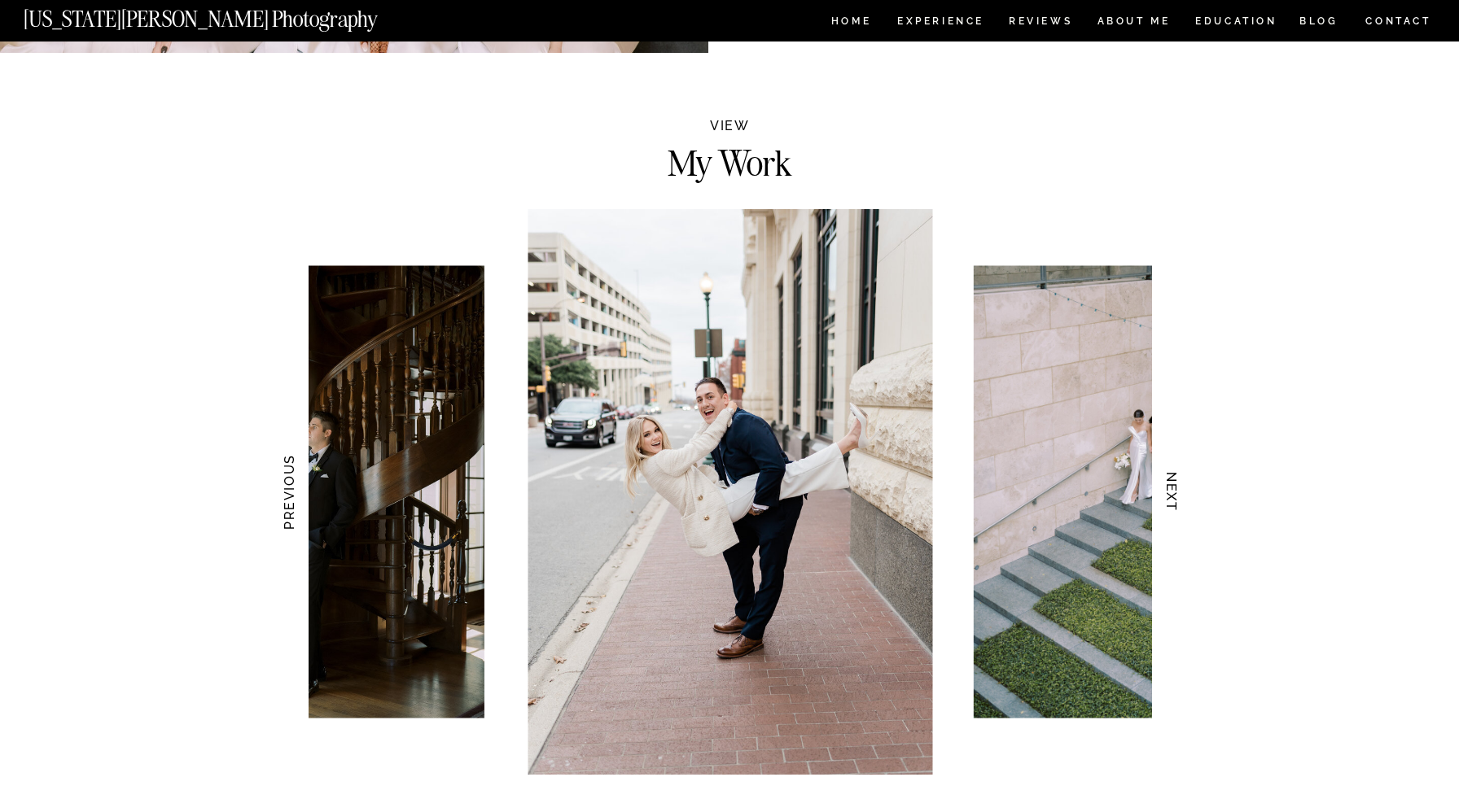
click at [1172, 497] on h3 "NEXT" at bounding box center [1172, 492] width 17 height 103
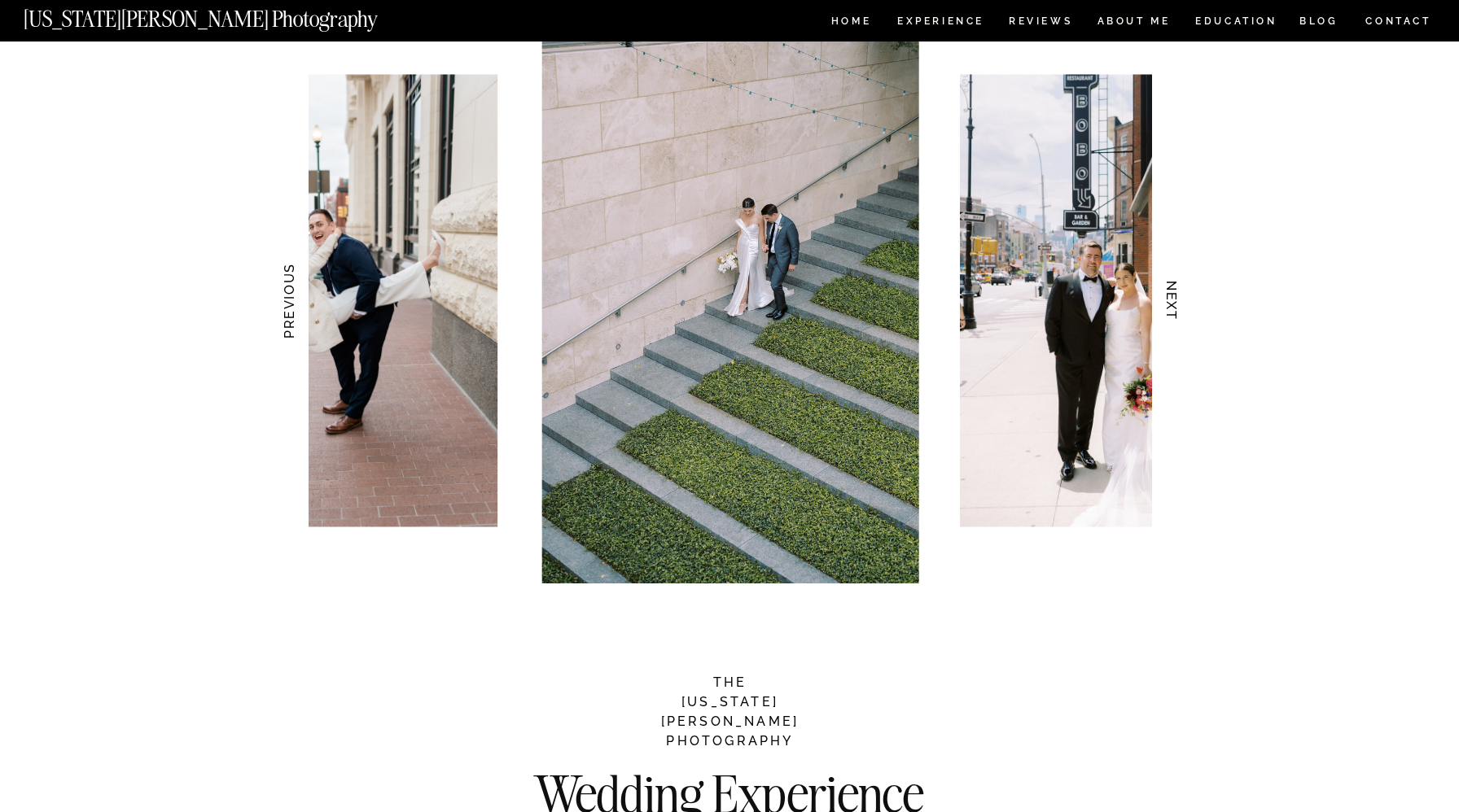
scroll to position [1572, 0]
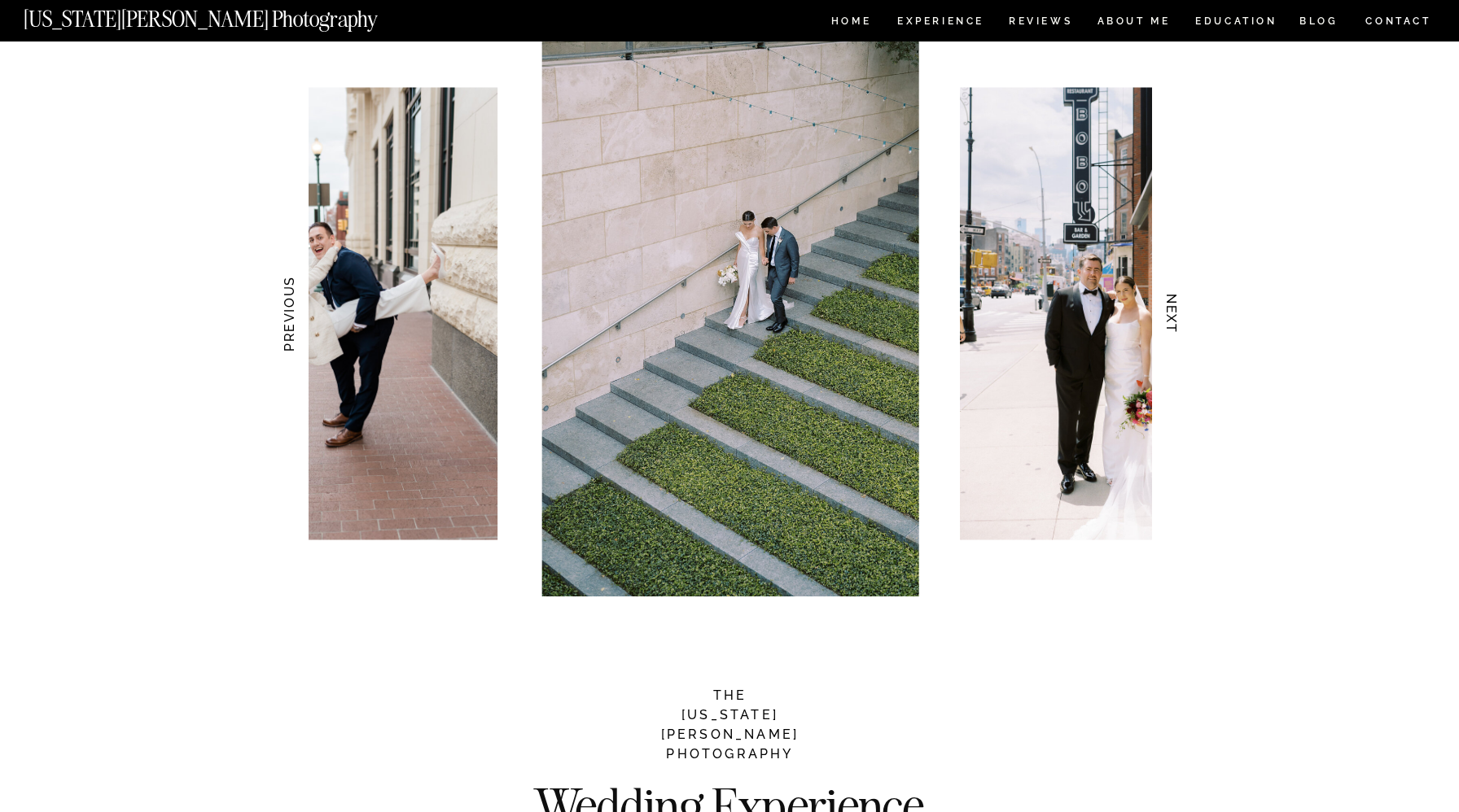
click at [1171, 309] on h3 "NEXT" at bounding box center [1172, 314] width 17 height 103
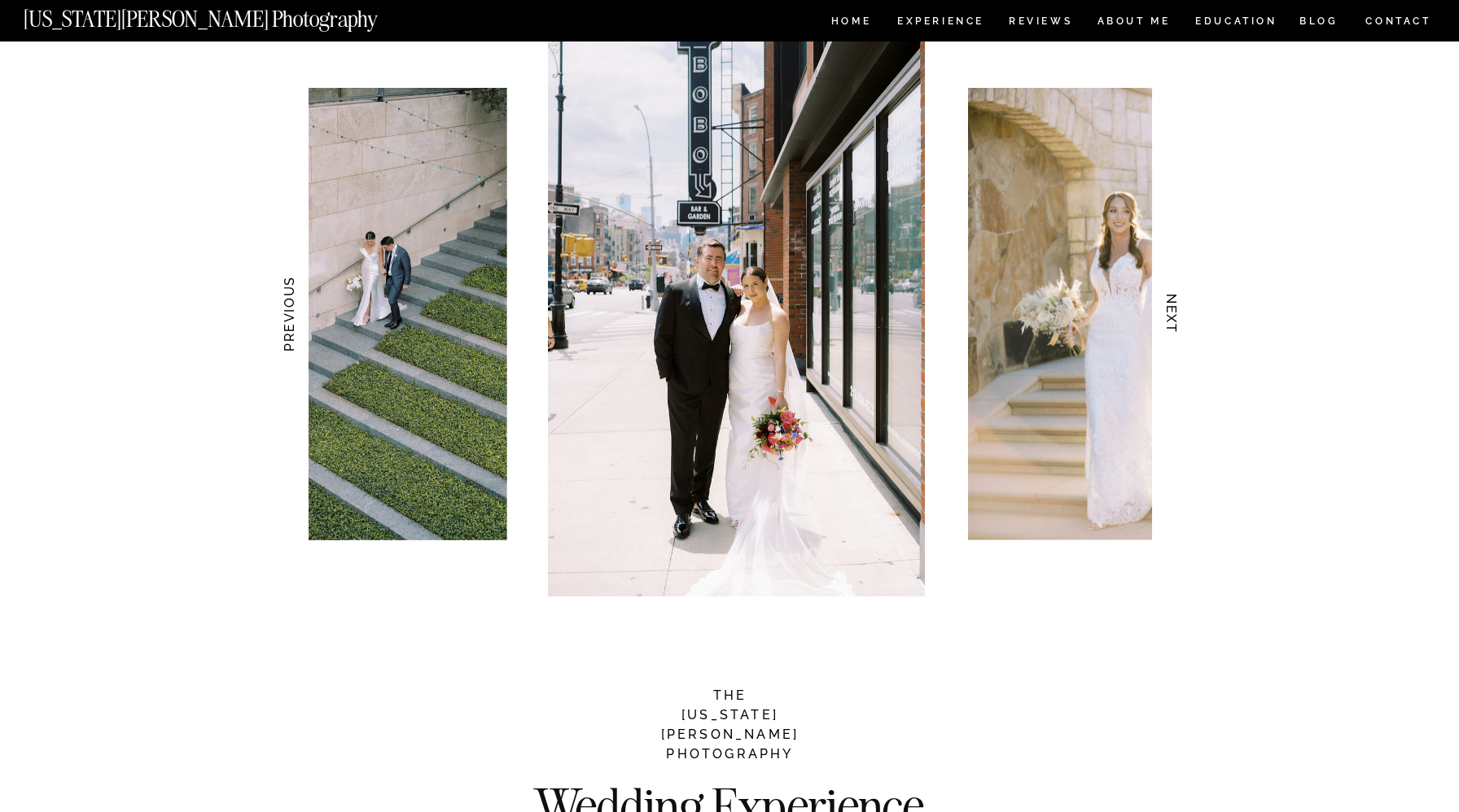
click at [1171, 309] on h3 "NEXT" at bounding box center [1172, 314] width 17 height 103
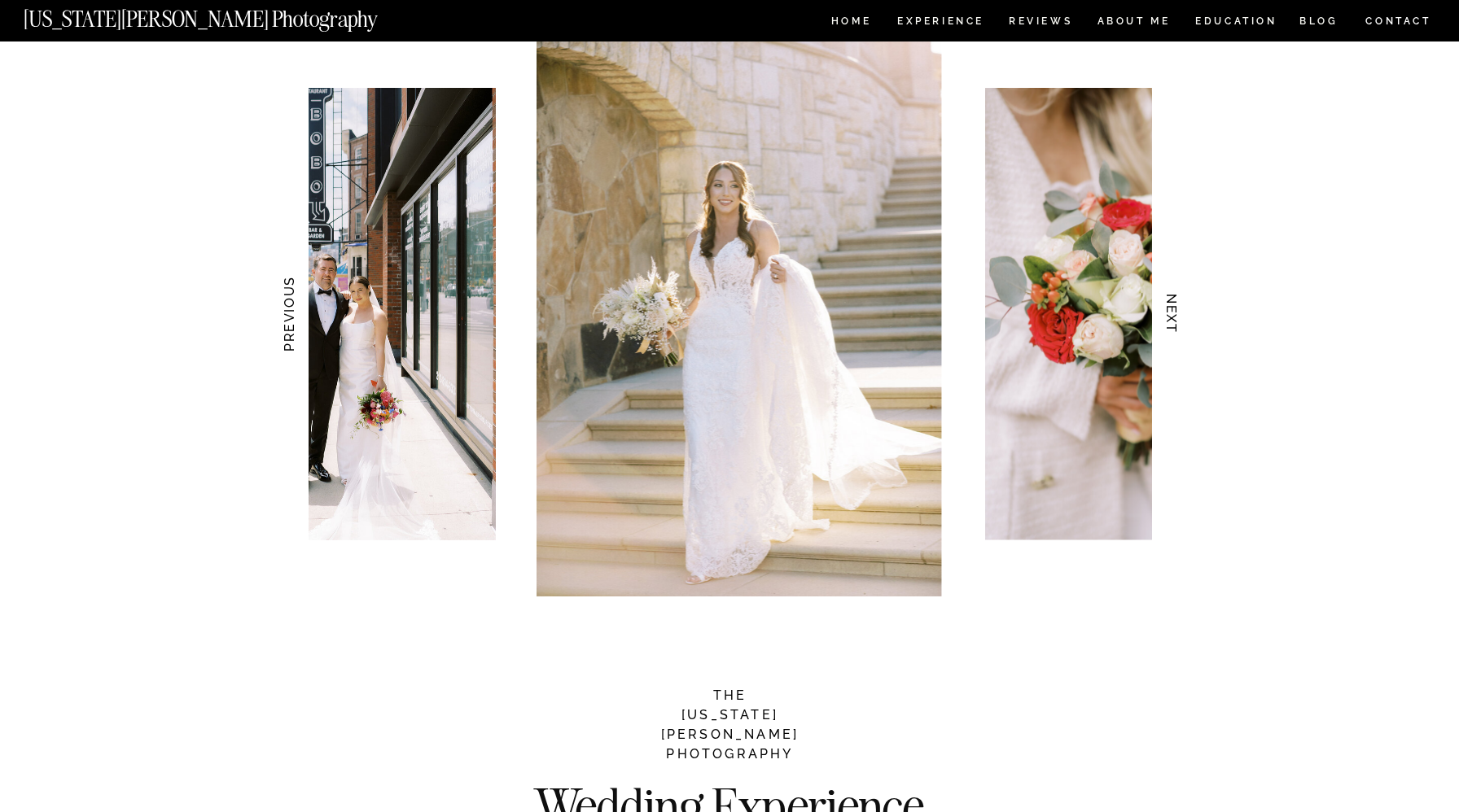
click at [1171, 309] on h3 "NEXT" at bounding box center [1172, 314] width 17 height 103
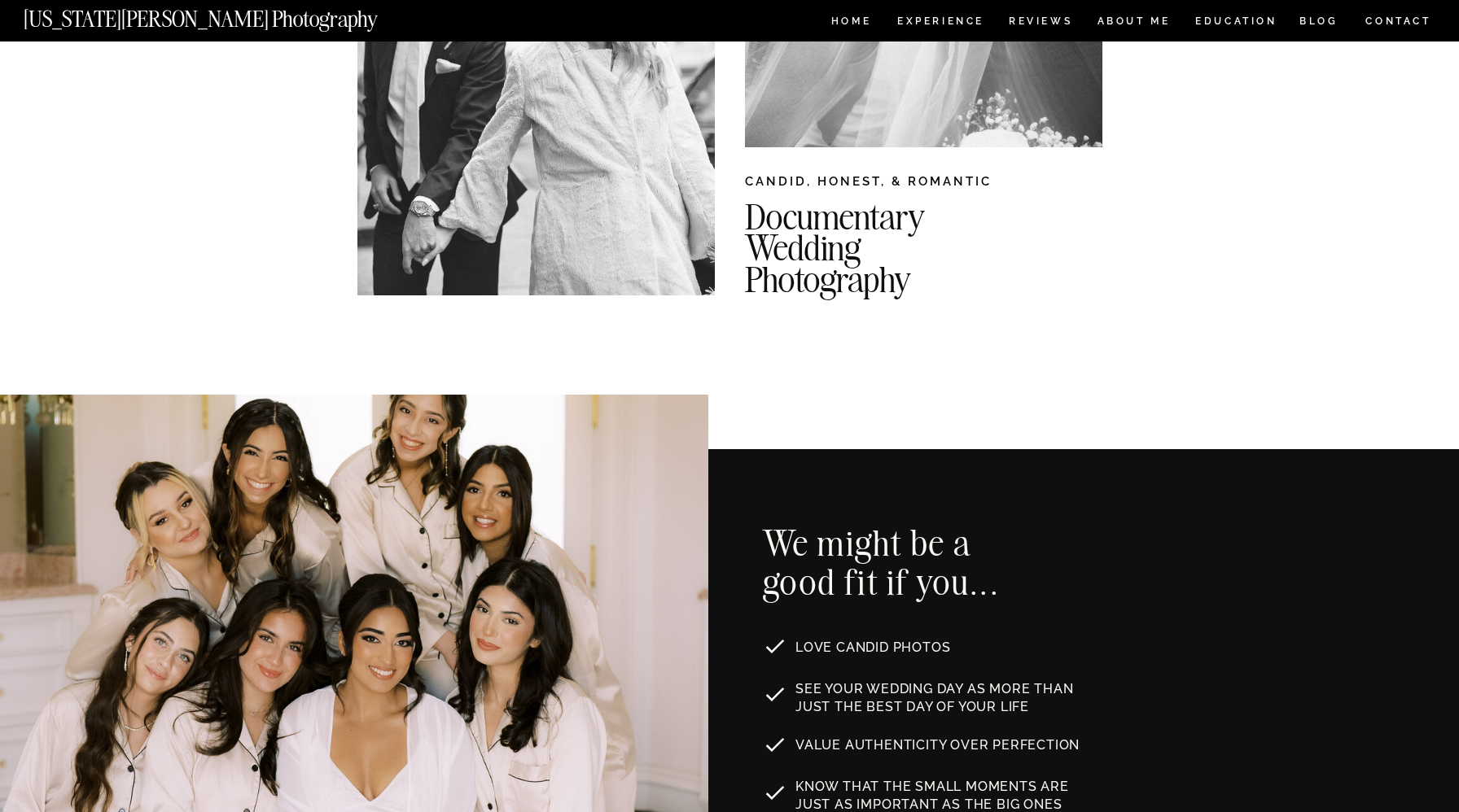
scroll to position [303, 0]
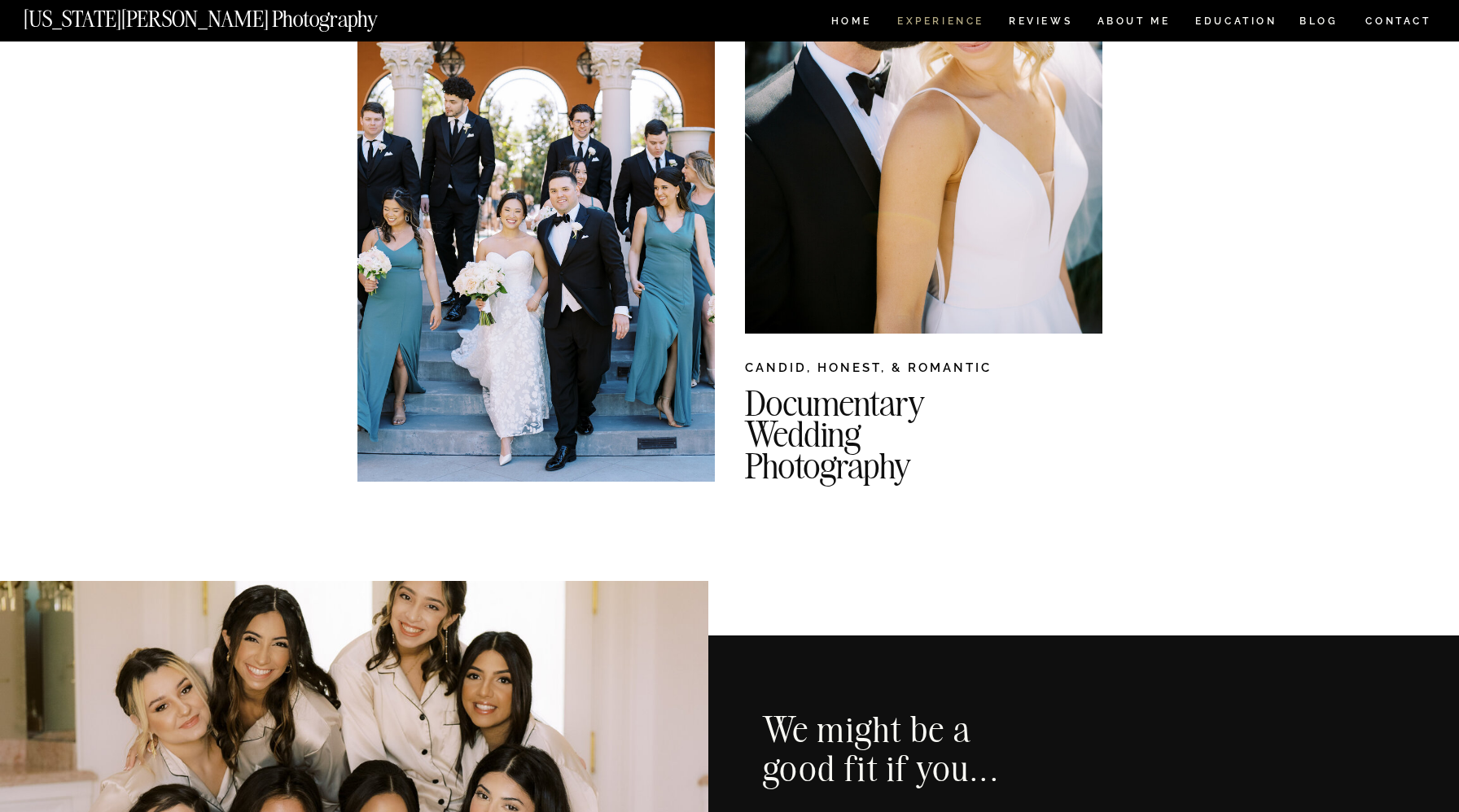
click at [968, 23] on nav "Experience" at bounding box center [939, 23] width 86 height 14
click at [1240, 18] on nav "EDUCATION" at bounding box center [1235, 23] width 86 height 14
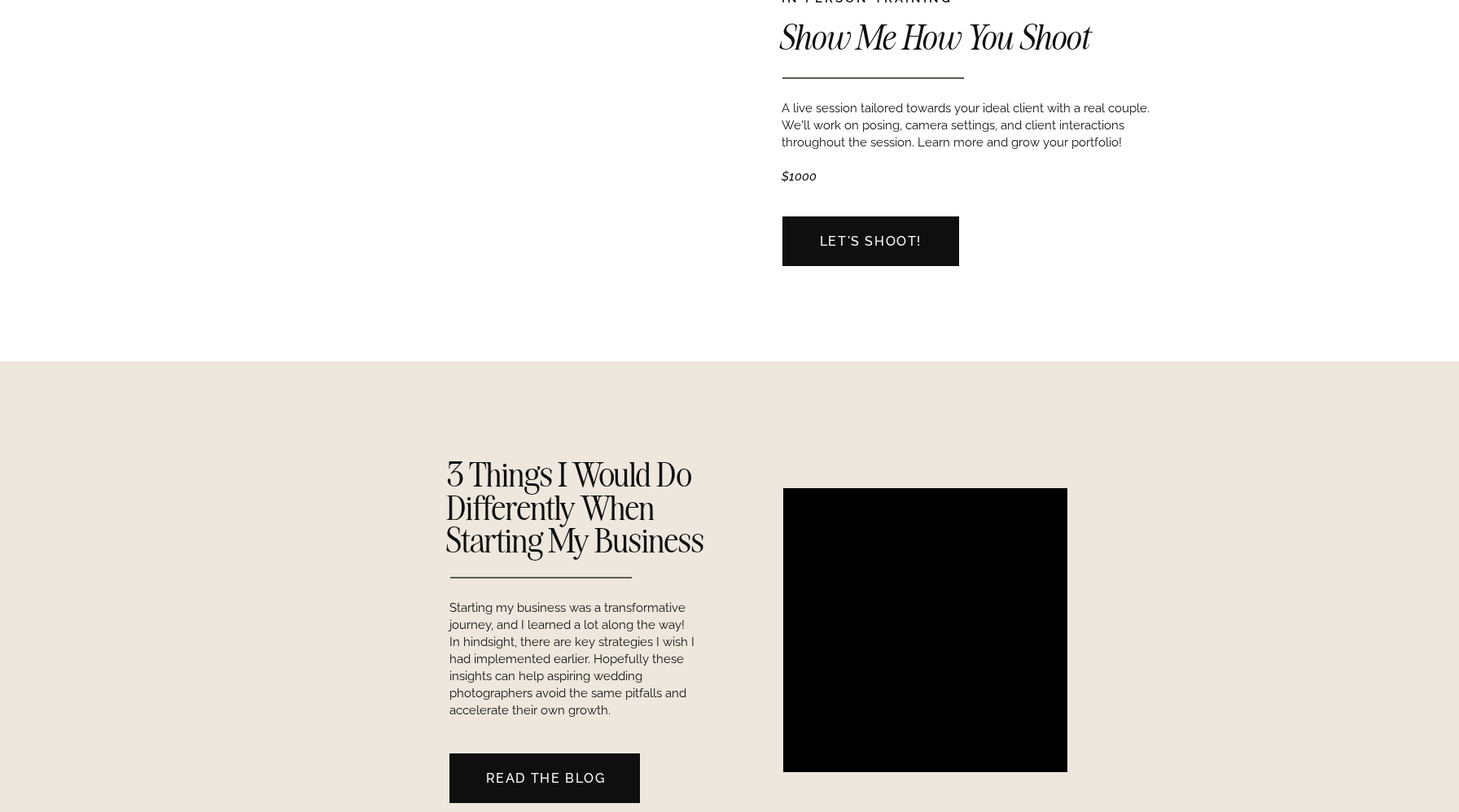
scroll to position [1620, 0]
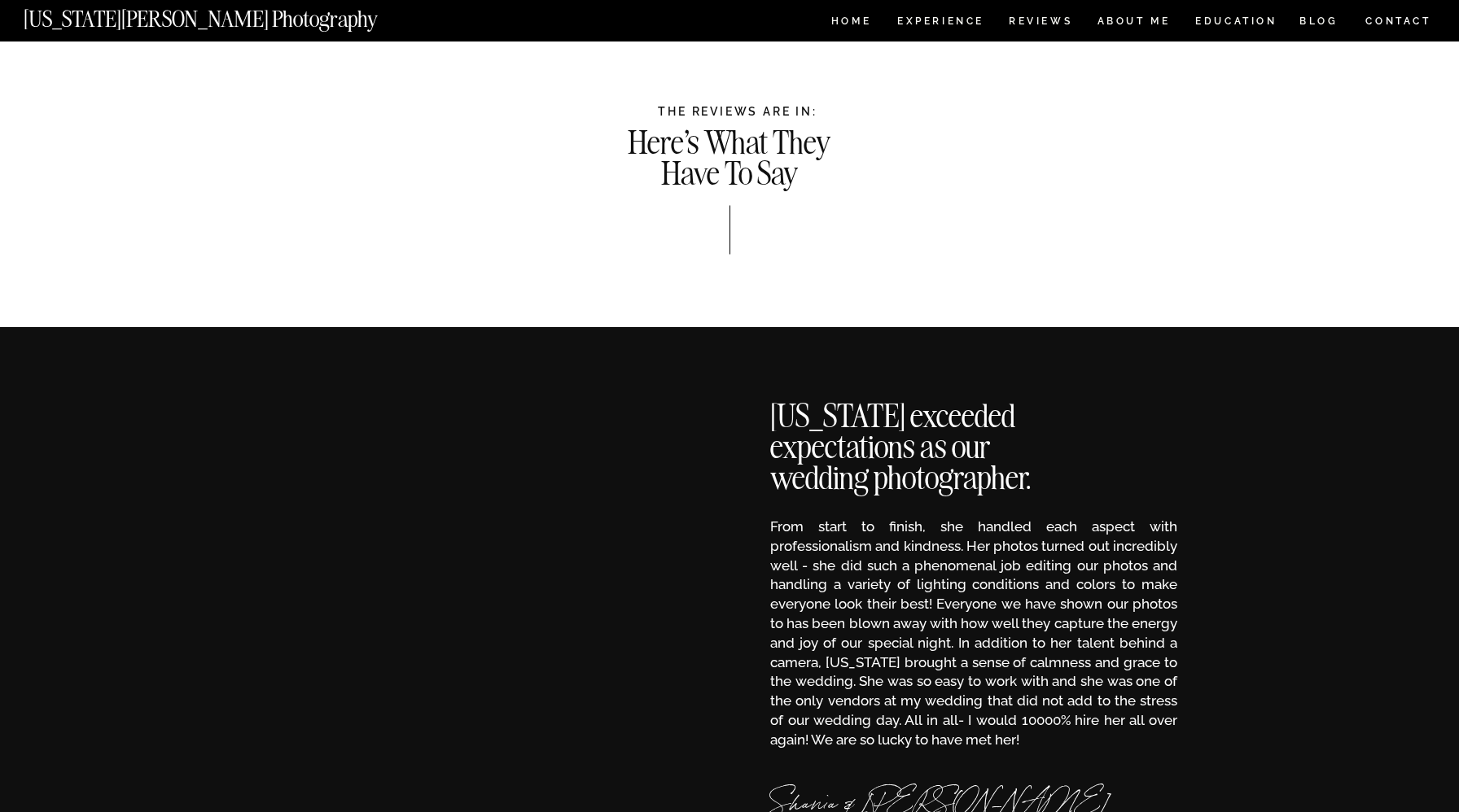
scroll to position [2931, 0]
